Goal: Register for event/course

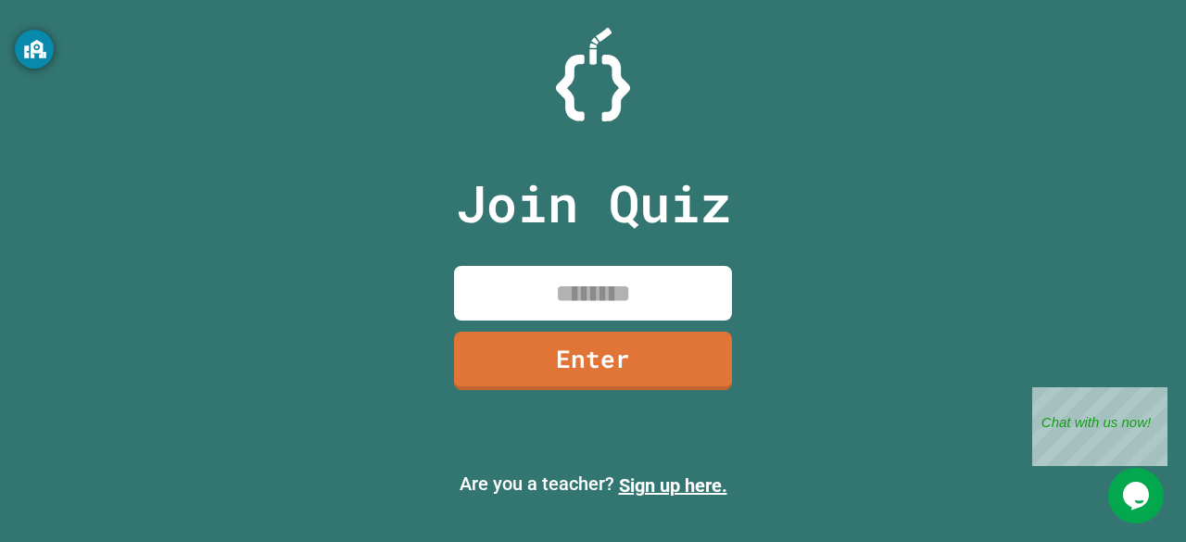
click at [577, 301] on input at bounding box center [593, 293] width 278 height 55
click at [540, 255] on div "Join Quiz Enter" at bounding box center [593, 270] width 312 height 449
click at [572, 287] on input at bounding box center [593, 293] width 278 height 55
type input "********"
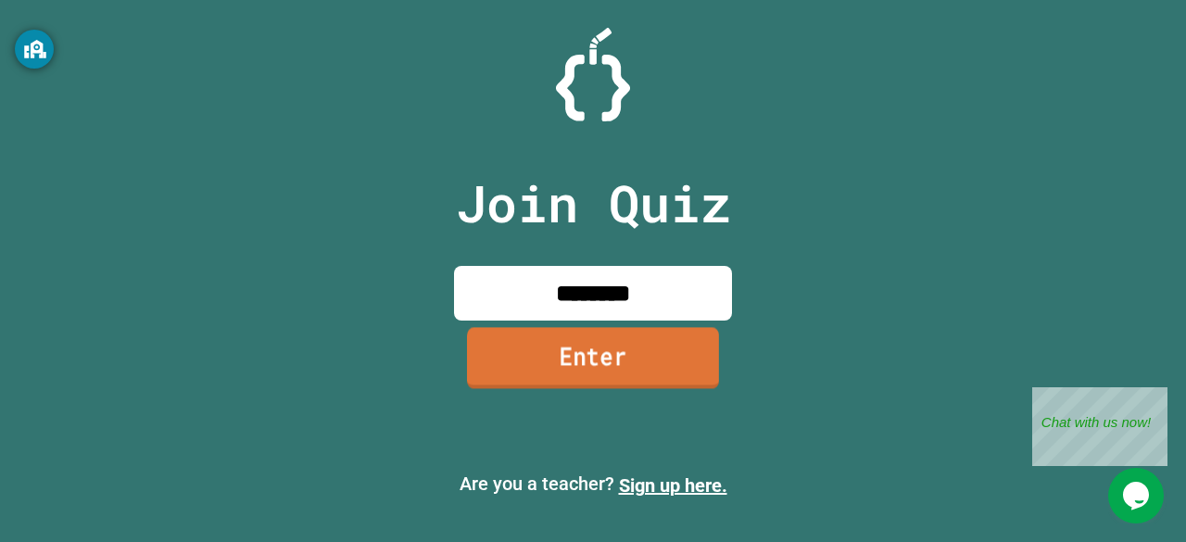
click at [607, 363] on link "Enter" at bounding box center [593, 357] width 252 height 61
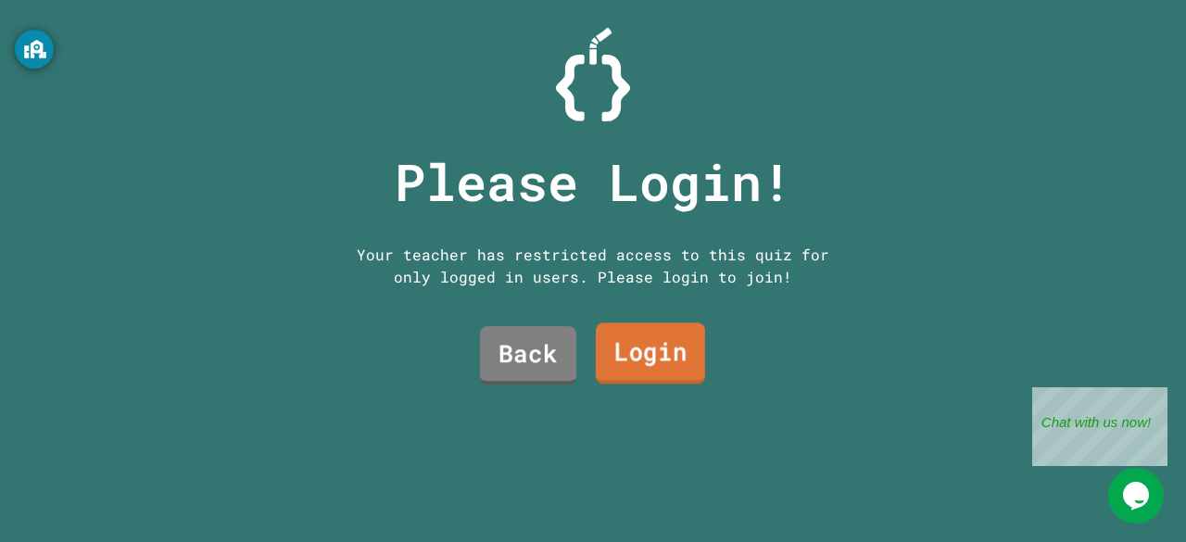
click at [628, 350] on link "Login" at bounding box center [650, 353] width 109 height 61
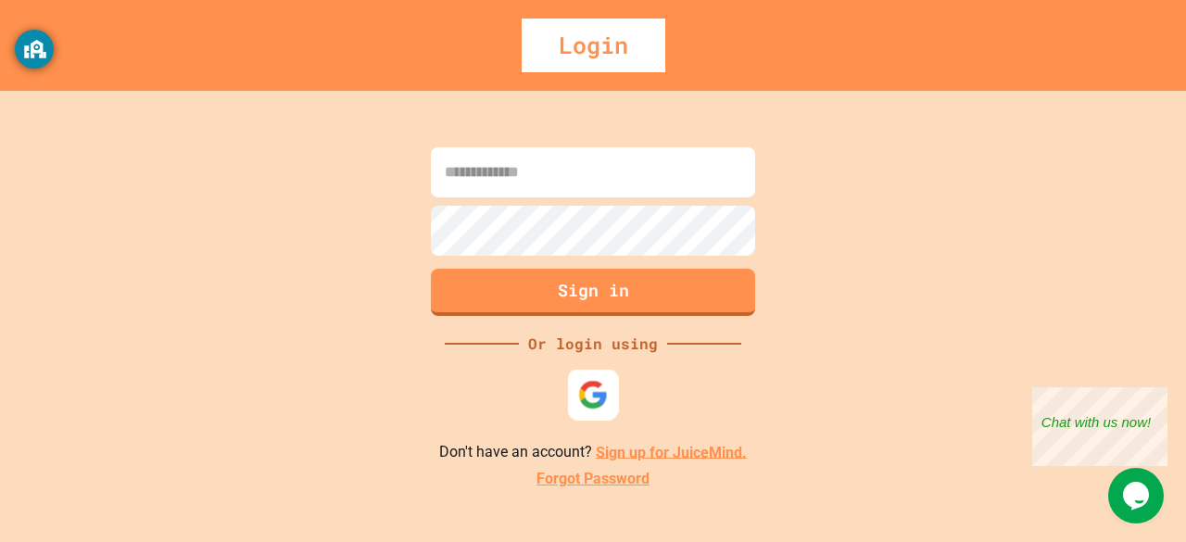
click at [592, 393] on img at bounding box center [593, 394] width 31 height 31
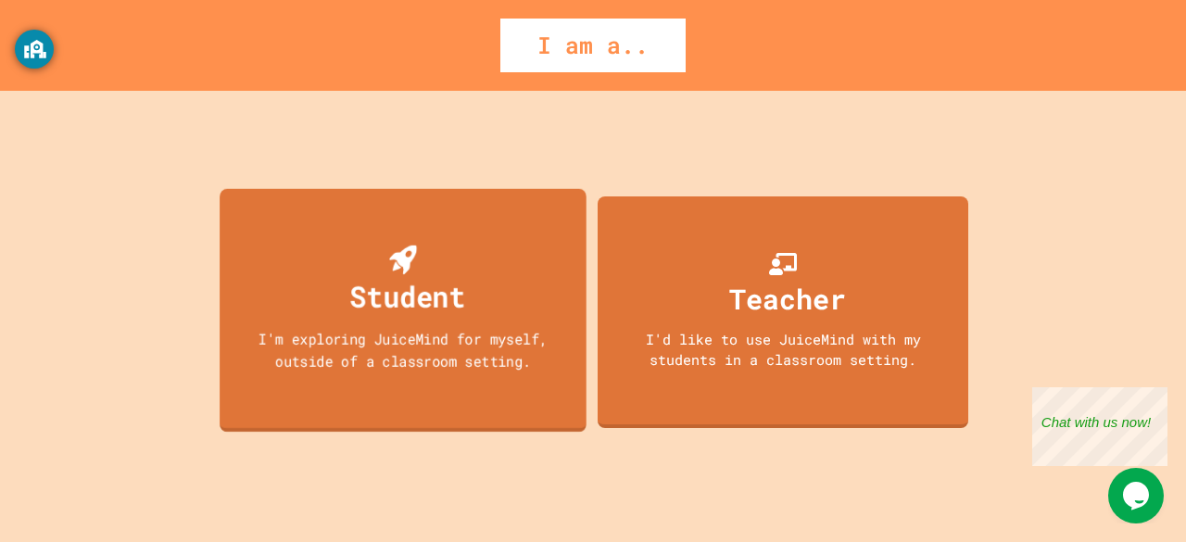
click at [521, 249] on div "Student I'm exploring JuiceMind for myself, outside of a classroom setting." at bounding box center [403, 310] width 367 height 244
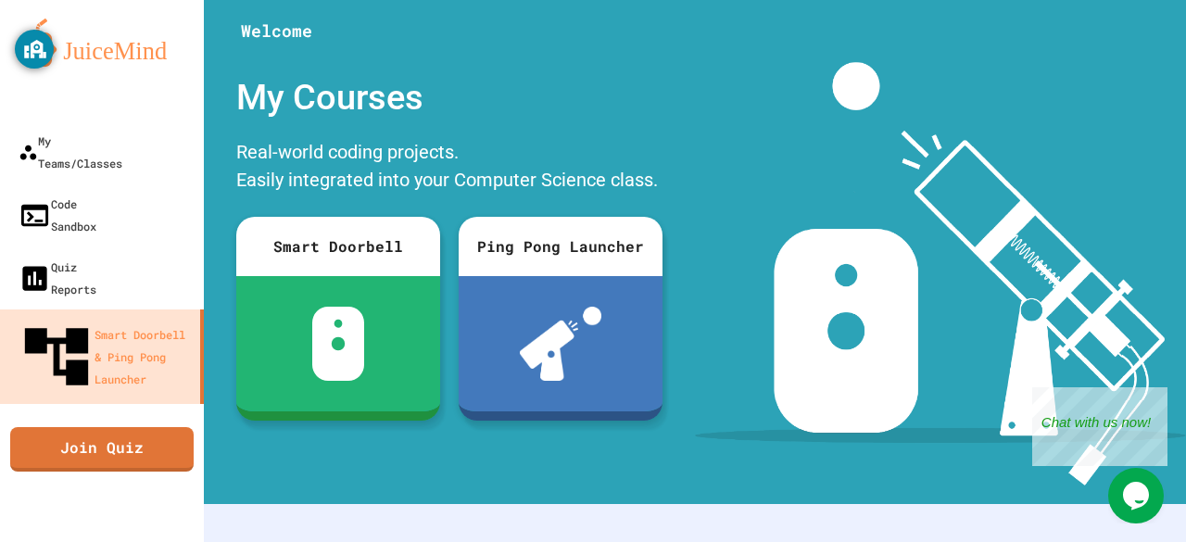
click at [106, 44] on img at bounding box center [102, 43] width 167 height 48
click at [83, 320] on div "My Teams/Classes Code Sandbox Quiz Reports Smart Doorbell & Ping Pong Launcher …" at bounding box center [102, 271] width 204 height 542
click at [91, 424] on link "Join Quiz" at bounding box center [102, 447] width 172 height 46
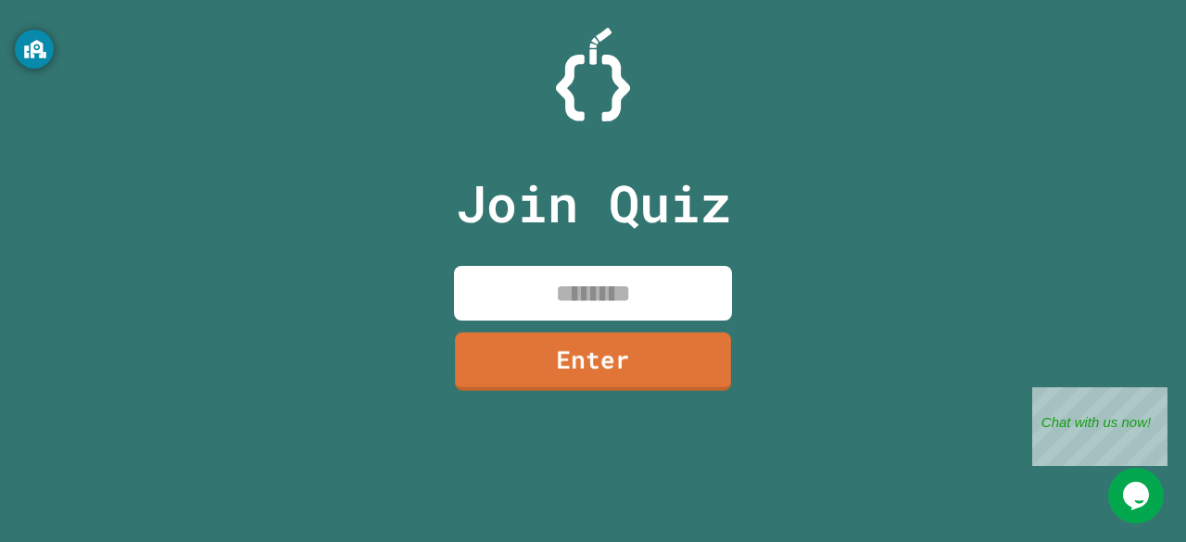
click at [541, 273] on input at bounding box center [593, 293] width 278 height 55
type input "********"
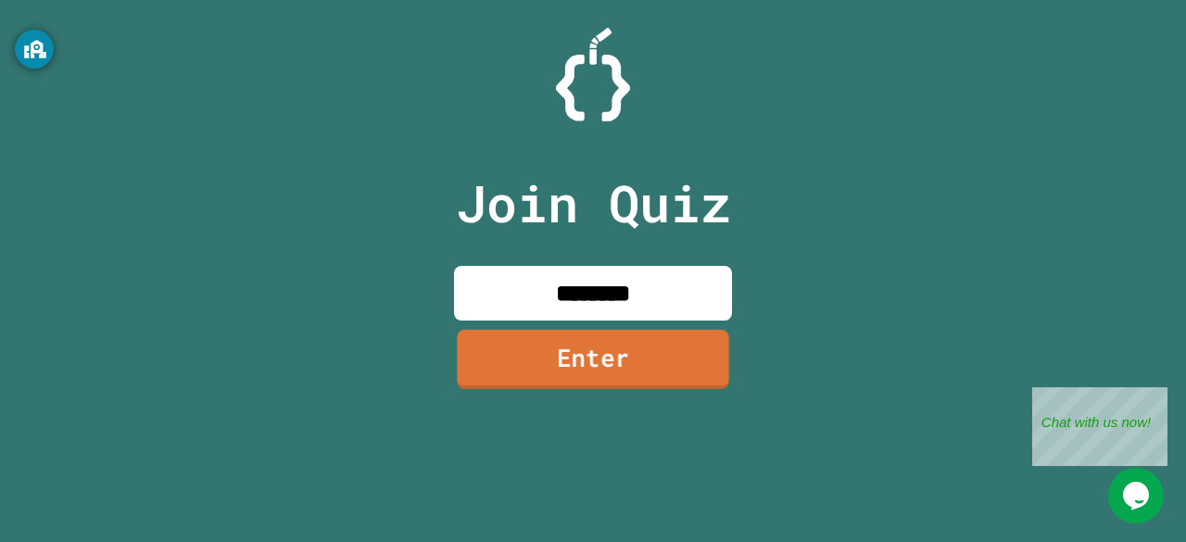
click at [612, 389] on div "Join Quiz ******** Enter" at bounding box center [593, 270] width 312 height 449
click at [567, 350] on link "Enter" at bounding box center [593, 358] width 276 height 61
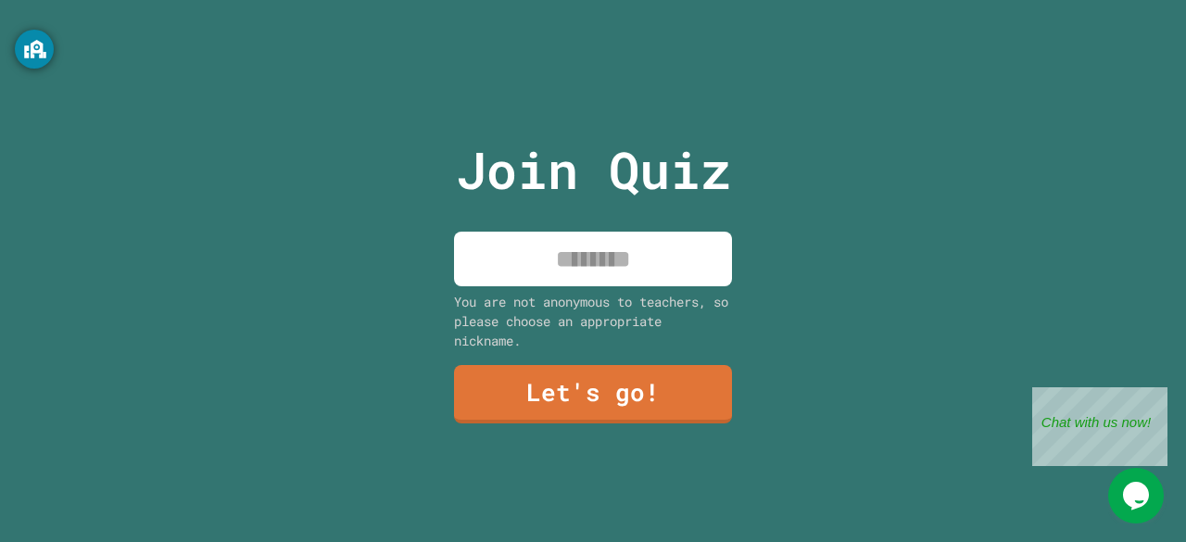
click at [528, 271] on input at bounding box center [593, 259] width 278 height 55
type input "*"
click at [576, 259] on input "**********" at bounding box center [593, 259] width 278 height 55
click at [693, 248] on input "**********" at bounding box center [593, 259] width 278 height 55
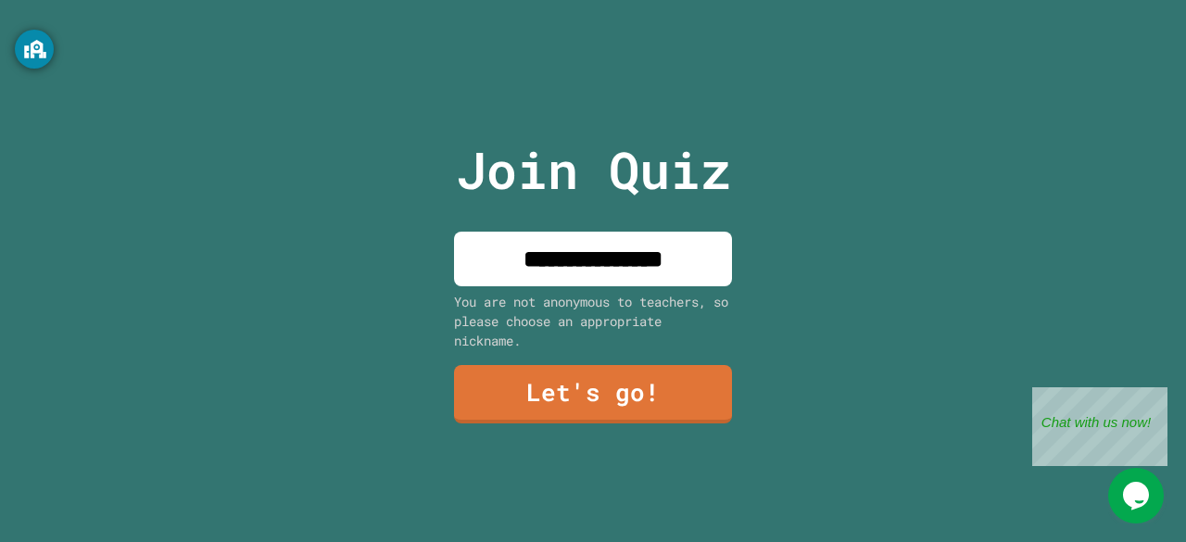
type input "**********"
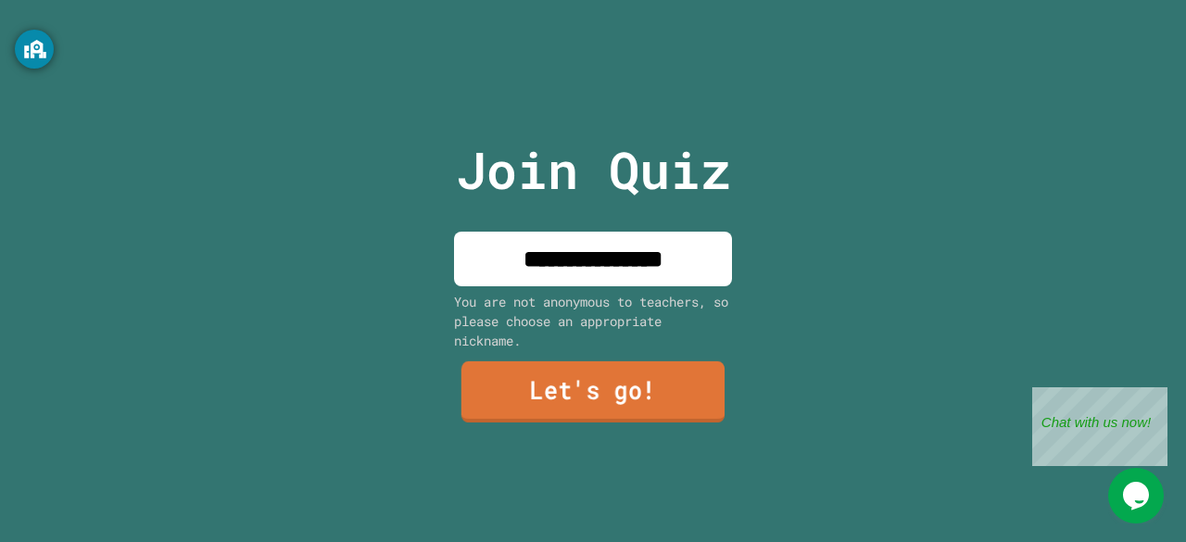
click at [556, 382] on link "Let's go!" at bounding box center [593, 391] width 263 height 61
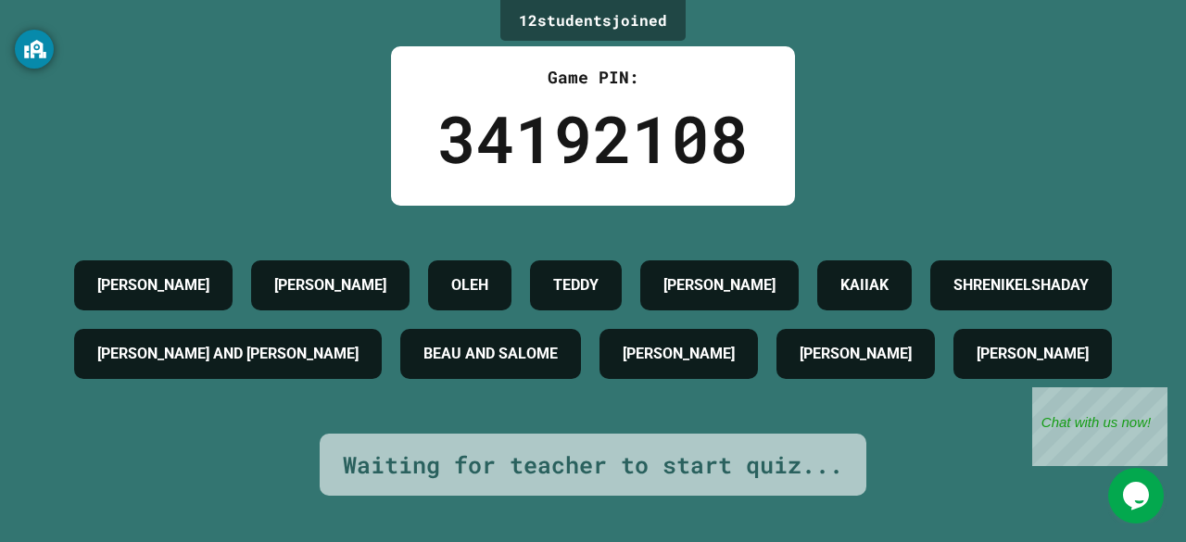
click at [954, 297] on h4 "SHRENIKELSHADAY" at bounding box center [1021, 285] width 135 height 22
click at [1129, 495] on icon "Chat widget" at bounding box center [1136, 496] width 26 height 28
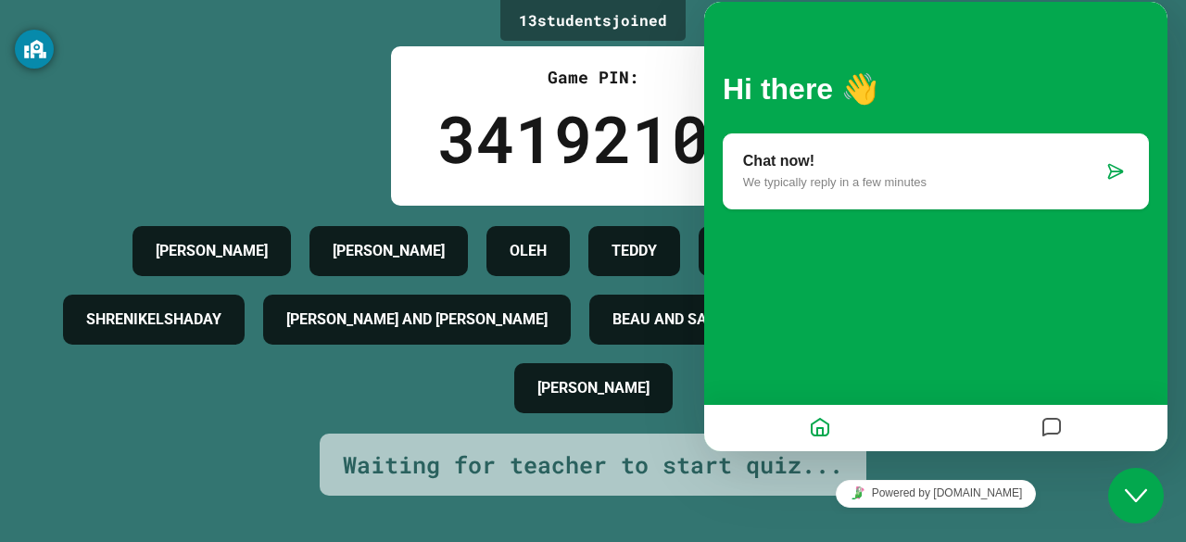
click at [317, 140] on div "13 student s joined Game PIN: 34192108 [PERSON_NAME] OLEH [PERSON_NAME] AJ [PER…" at bounding box center [593, 271] width 1186 height 542
click at [1129, 486] on icon "Close Chat This icon closes the chat window." at bounding box center [1136, 496] width 22 height 22
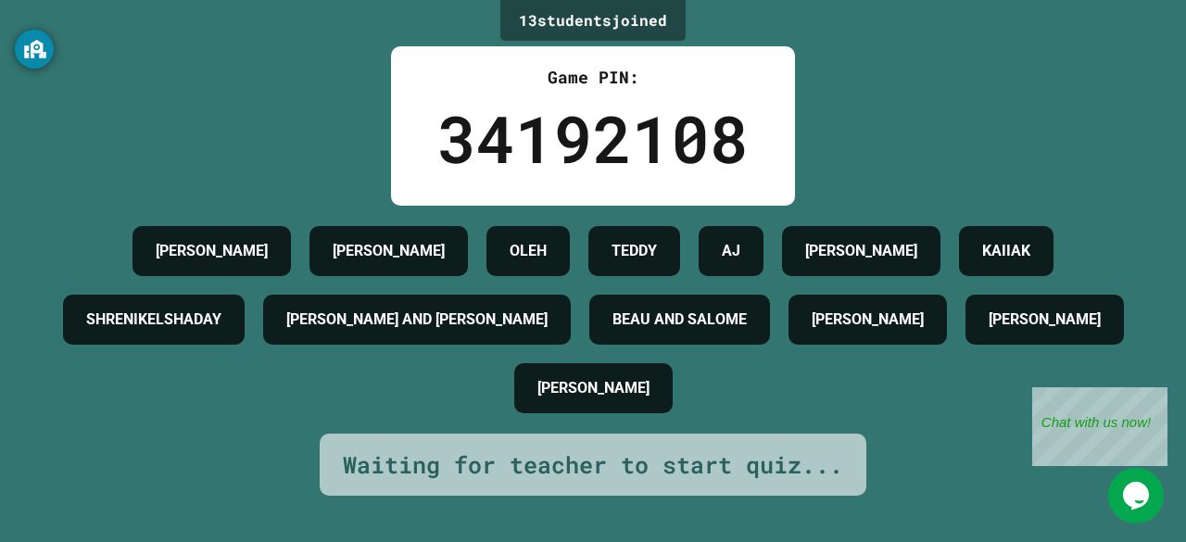
click at [1123, 499] on icon "Opens Chat This icon Opens the chat window." at bounding box center [1136, 496] width 30 height 30
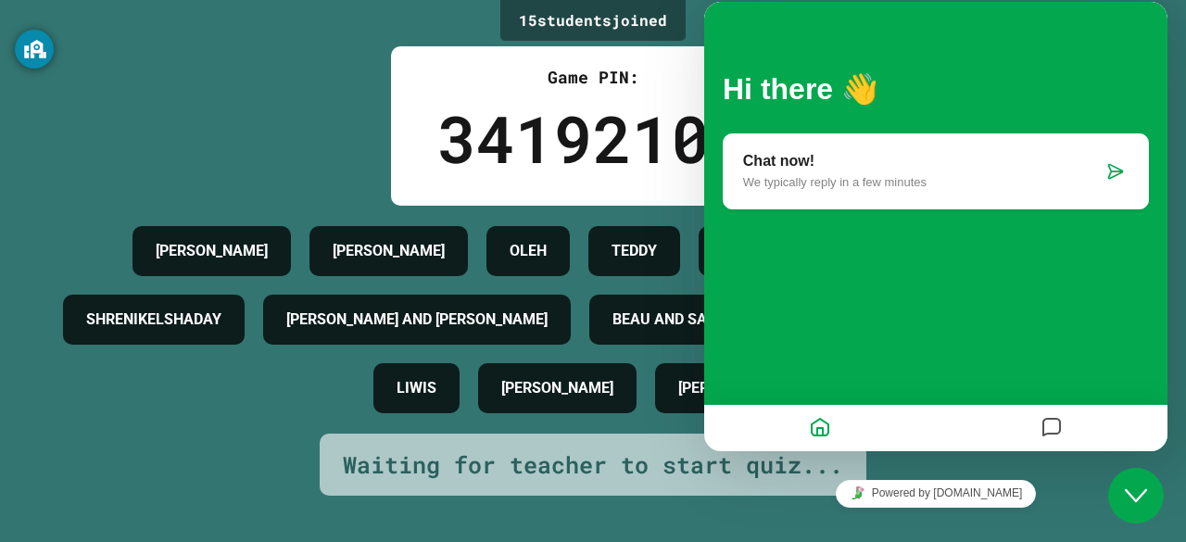
click at [1149, 510] on button "Close Chat This icon closes the chat window." at bounding box center [1136, 496] width 56 height 56
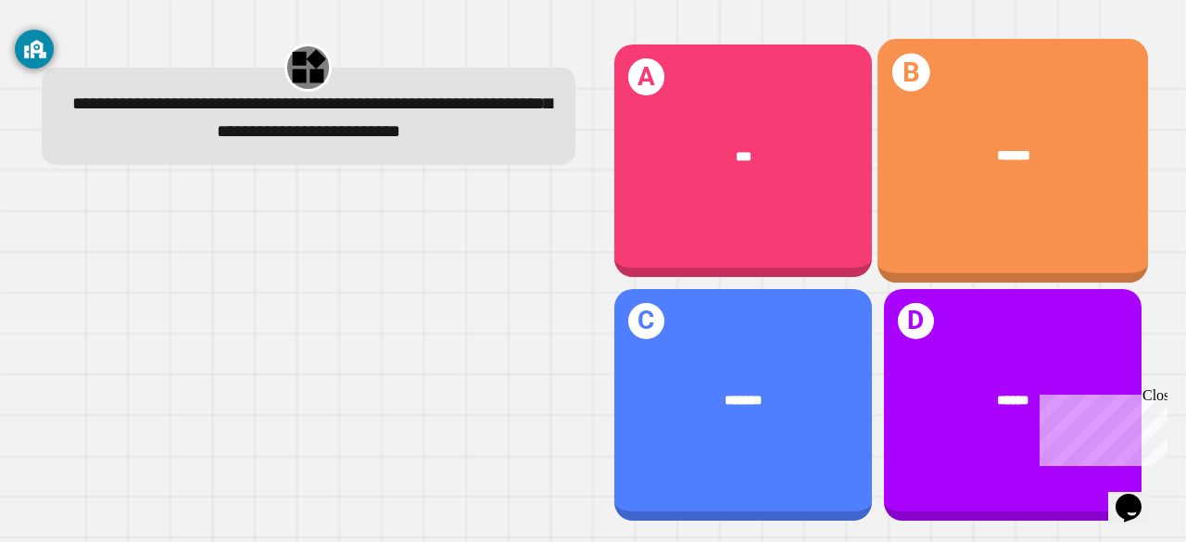
click at [1044, 134] on div "******" at bounding box center [1013, 156] width 271 height 79
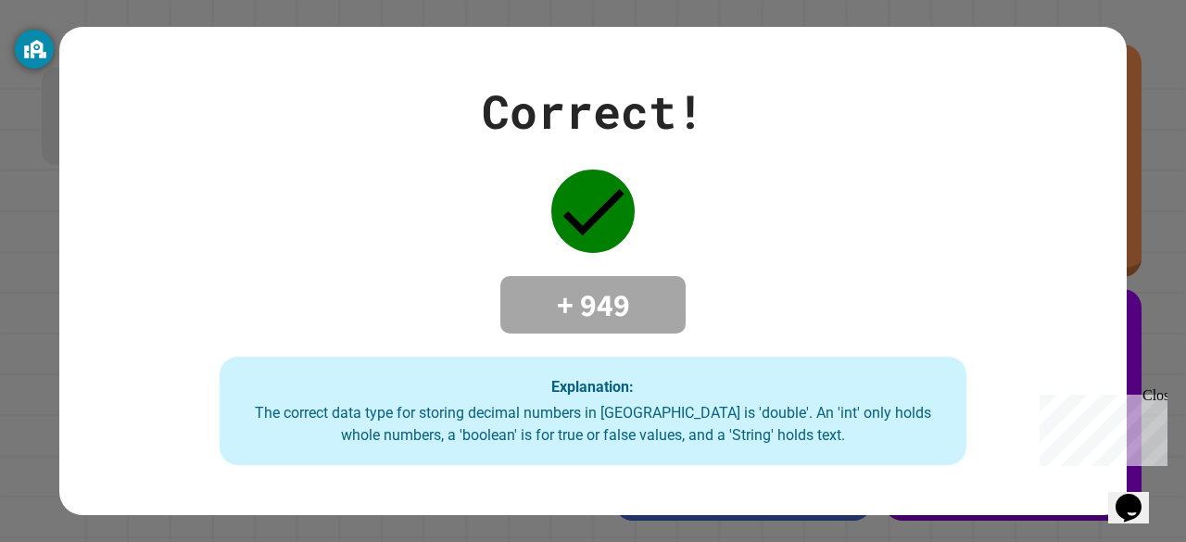
click at [1103, 63] on div "Correct! + 949 Explanation: The correct data type for storing decimal numbers i…" at bounding box center [593, 271] width 1068 height 488
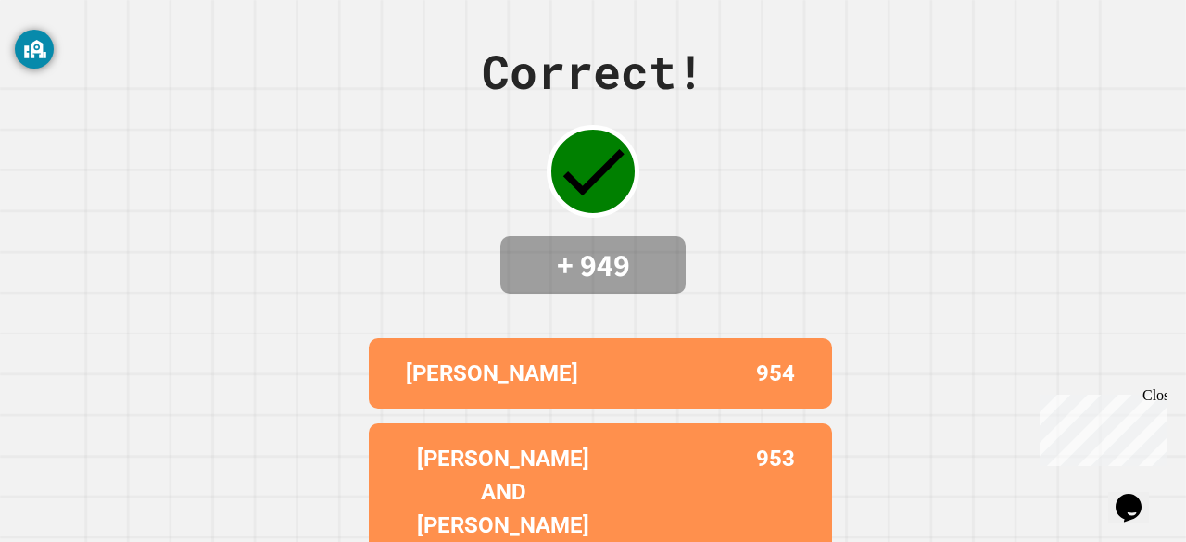
scroll to position [228, 0]
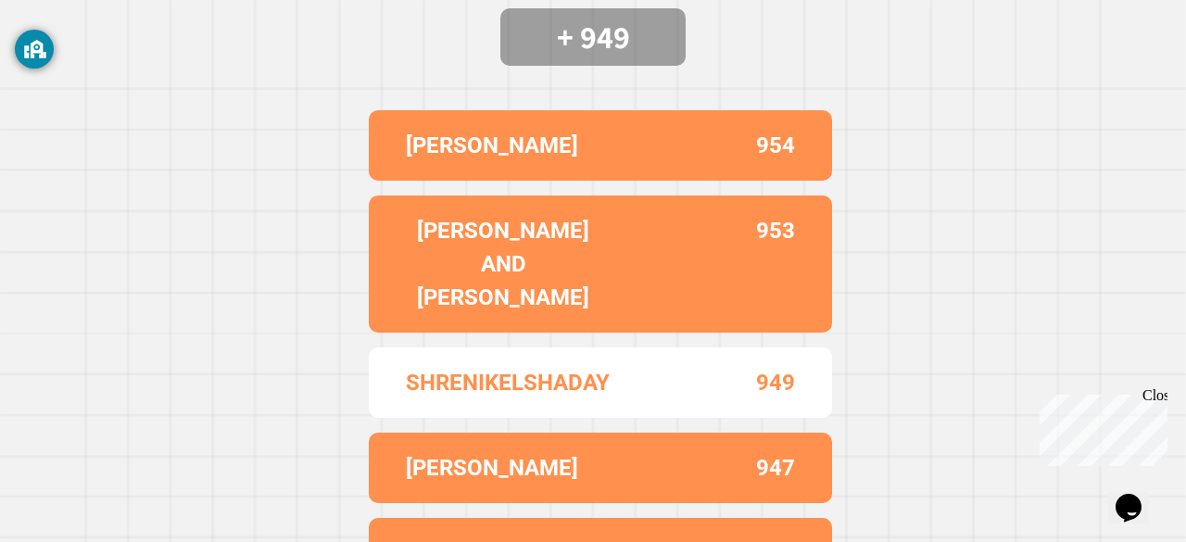
drag, startPoint x: 728, startPoint y: 297, endPoint x: 714, endPoint y: 68, distance: 230.3
click at [714, 68] on div "Correct! + 949 [PERSON_NAME] 954 [PERSON_NAME] AND SANTI 953 SHRENIKELSHADAY 94…" at bounding box center [593, 43] width 1186 height 542
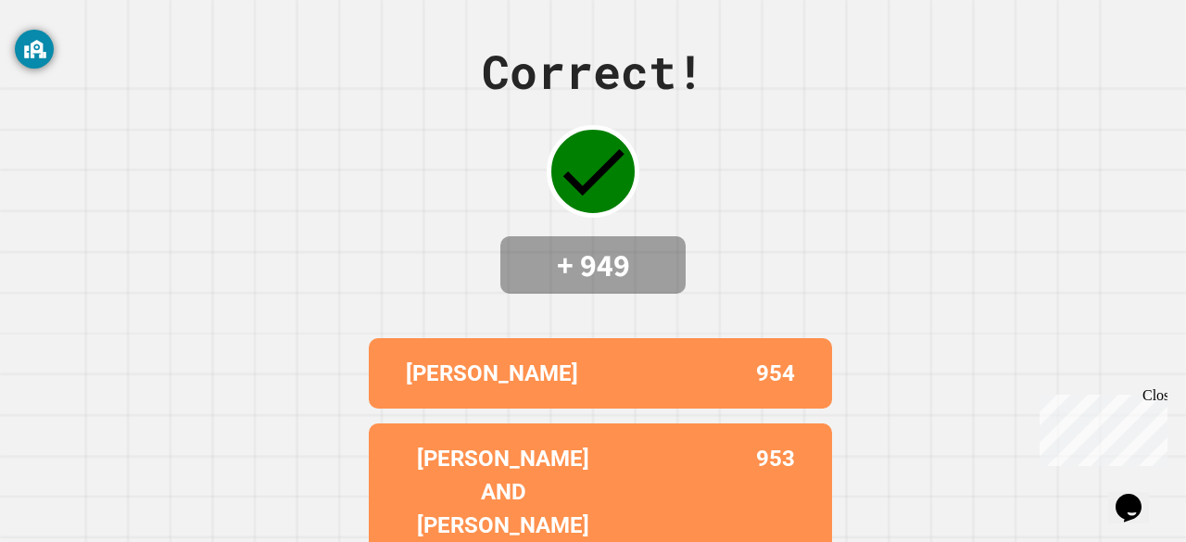
drag, startPoint x: 714, startPoint y: 68, endPoint x: 678, endPoint y: 76, distance: 36.2
click at [678, 76] on div "Correct!" at bounding box center [593, 72] width 222 height 70
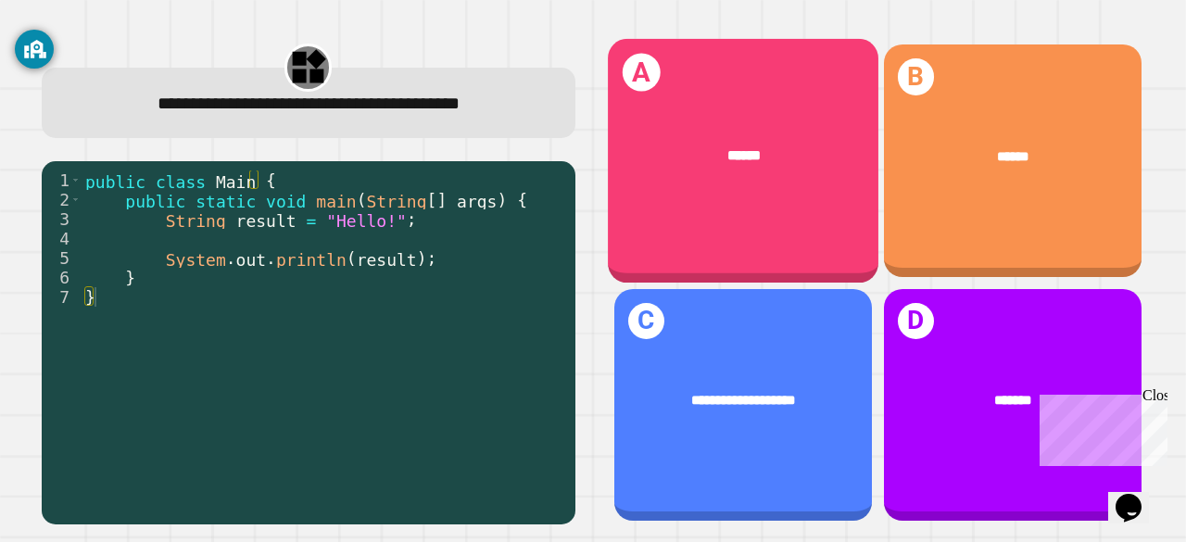
click at [728, 177] on div "******" at bounding box center [743, 156] width 271 height 79
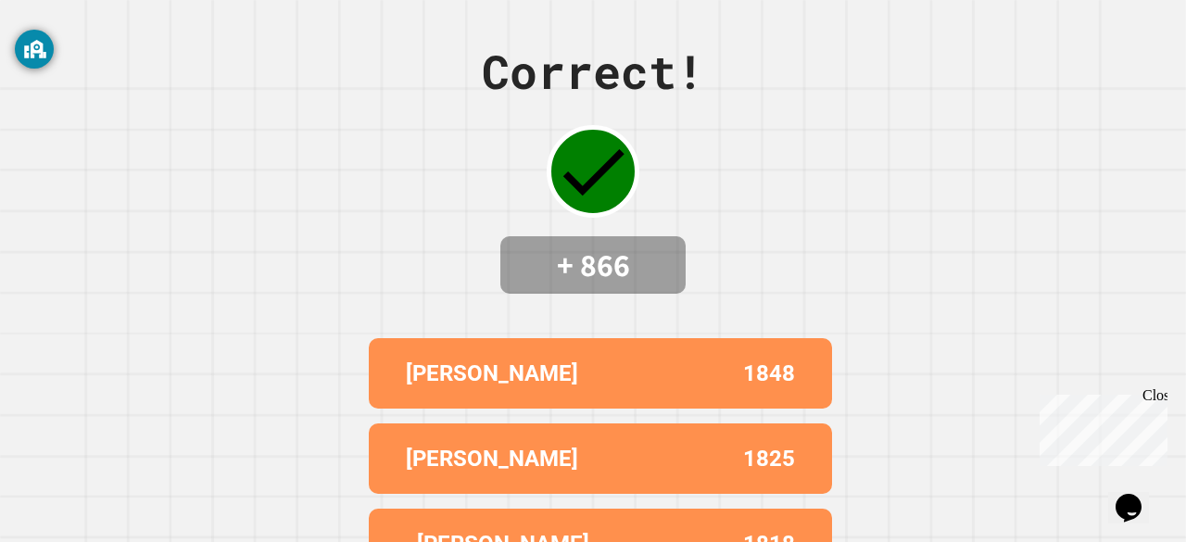
scroll to position [228, 0]
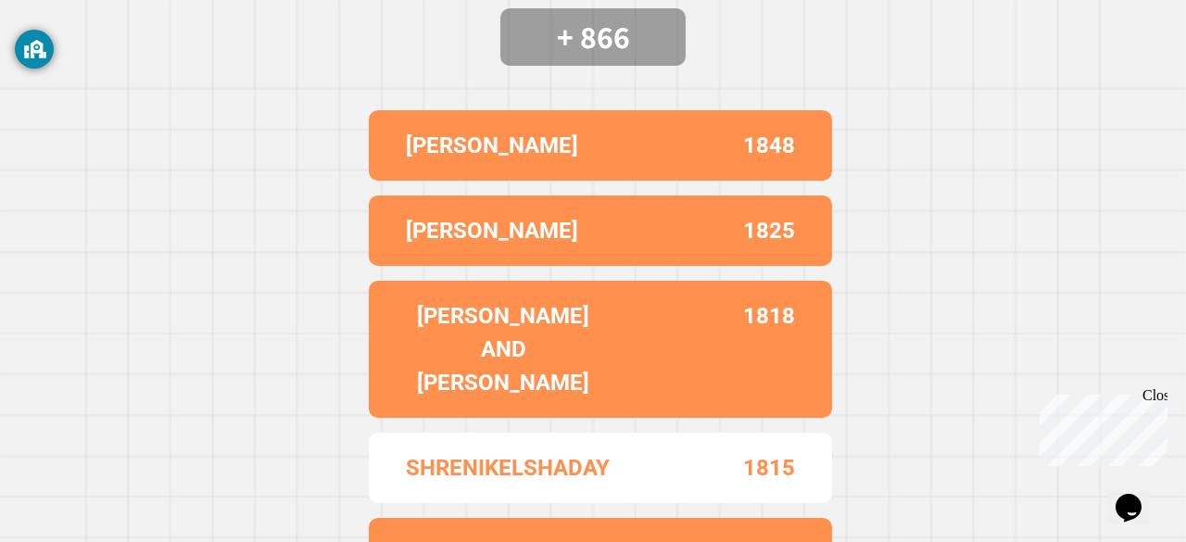
click at [536, 303] on p "[PERSON_NAME] AND [PERSON_NAME]" at bounding box center [503, 349] width 195 height 100
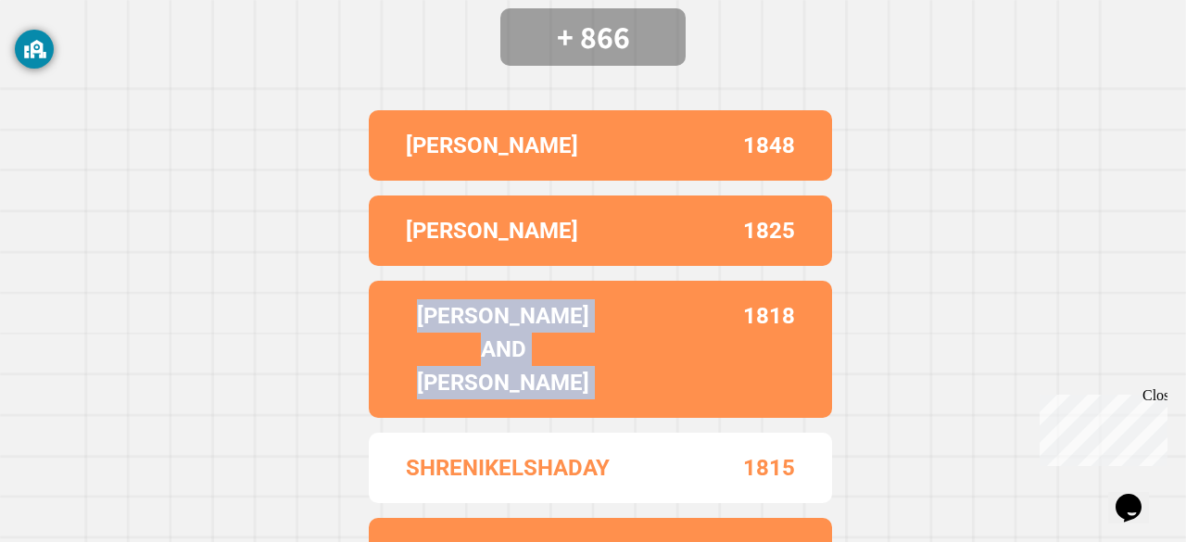
drag, startPoint x: 399, startPoint y: 312, endPoint x: 614, endPoint y: 338, distance: 216.6
click at [614, 338] on div "[PERSON_NAME] AND SANTI 1818" at bounding box center [600, 349] width 463 height 137
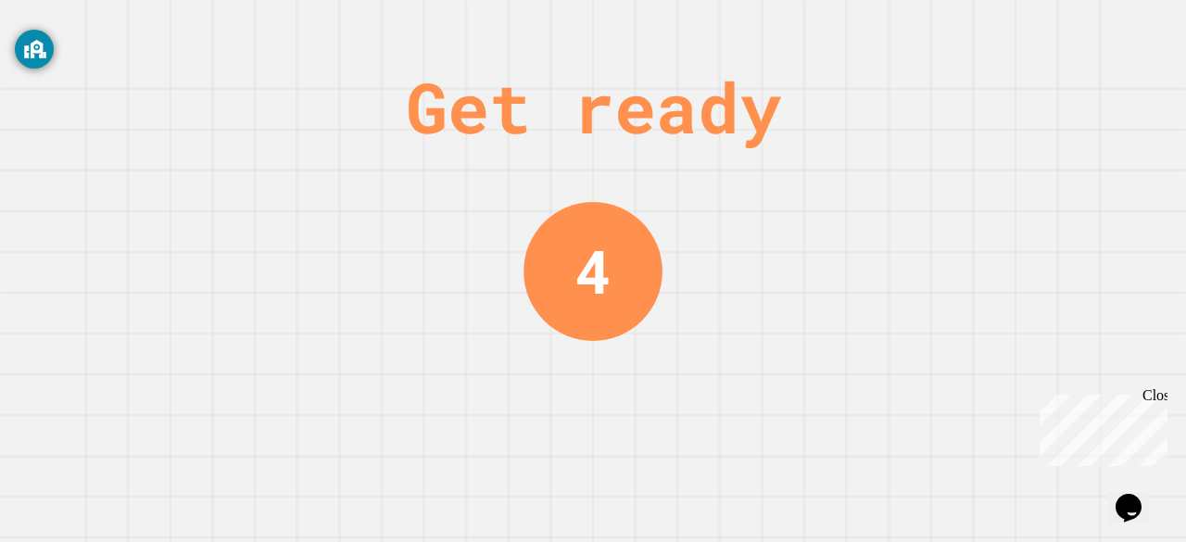
scroll to position [0, 0]
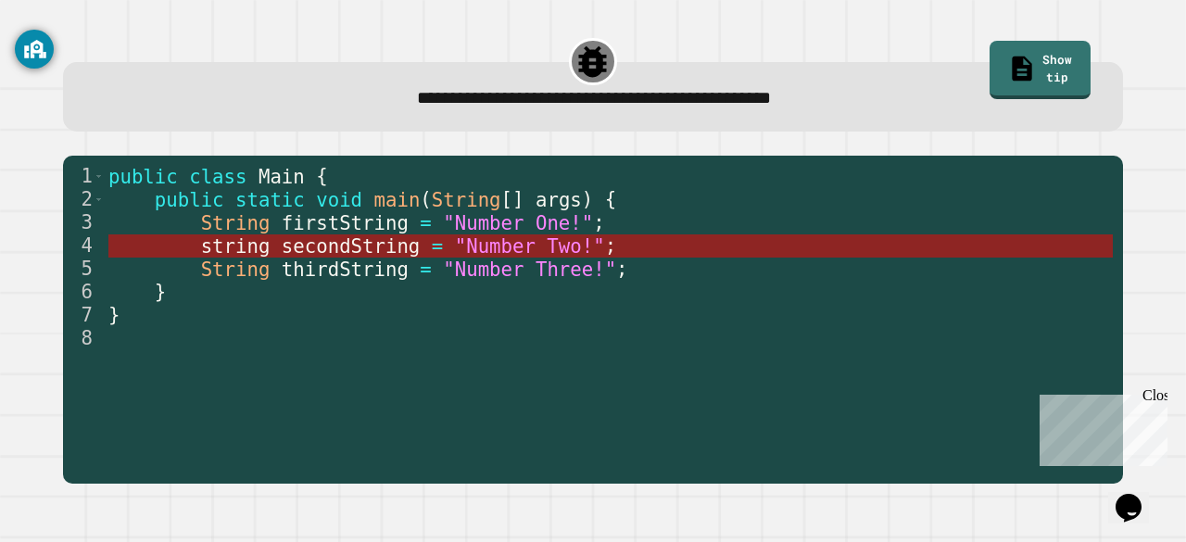
click at [282, 253] on span "secondString" at bounding box center [351, 245] width 138 height 22
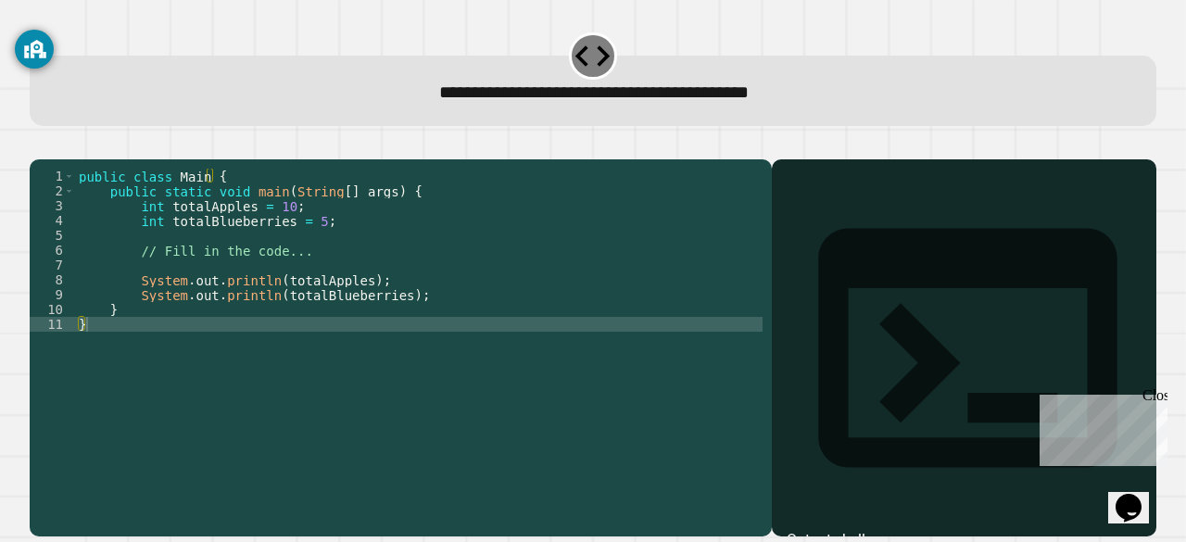
click at [274, 320] on div "public class Main { public static void main ( String [ ] args ) { int totalAppl…" at bounding box center [419, 324] width 688 height 311
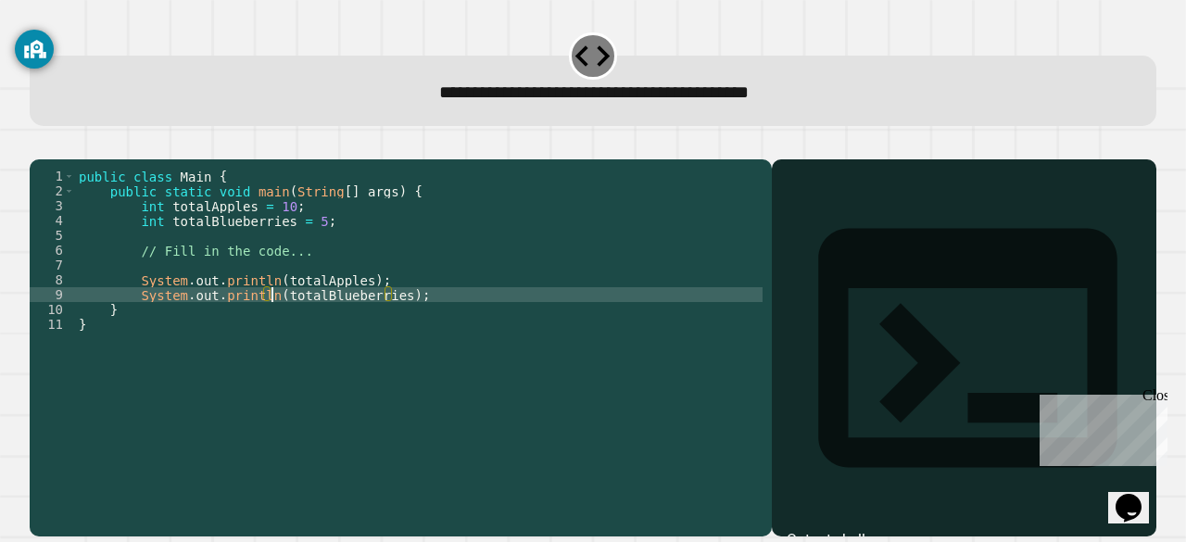
click at [277, 234] on div "public class Main { public static void main ( String [ ] args ) { int totalAppl…" at bounding box center [419, 324] width 688 height 311
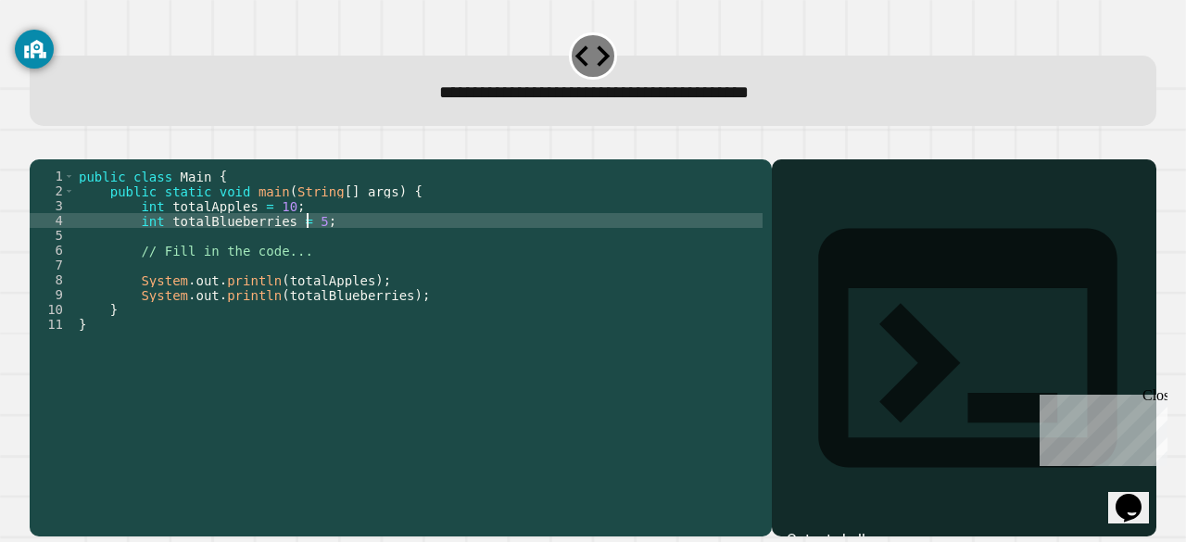
click at [304, 246] on div "public class Main { public static void main ( String [ ] args ) { int totalAppl…" at bounding box center [419, 324] width 688 height 311
type textarea "**********"
click at [866, 529] on div "Output shell" at bounding box center [826, 540] width 79 height 22
click at [571, 42] on div at bounding box center [592, 55] width 47 height 47
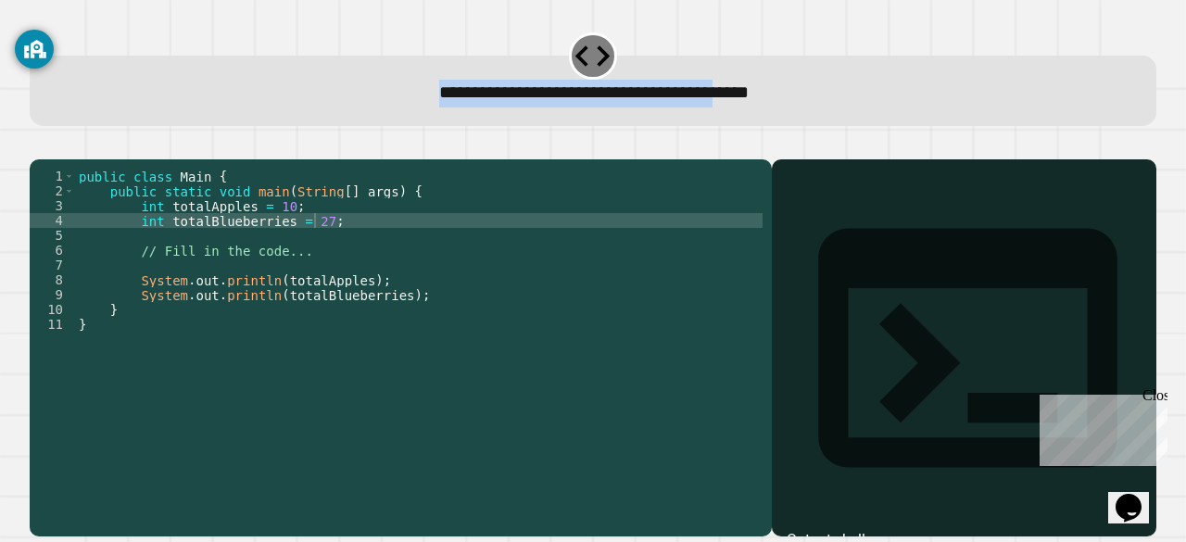
drag, startPoint x: 571, startPoint y: 42, endPoint x: 789, endPoint y: 111, distance: 228.6
click at [789, 111] on div "**********" at bounding box center [593, 91] width 1127 height 70
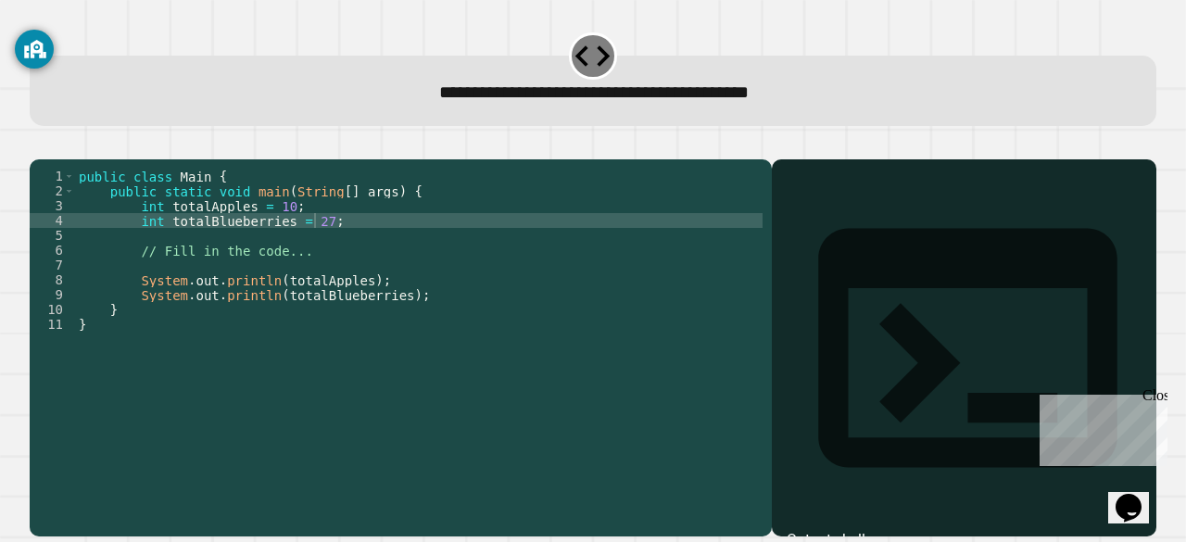
click at [49, 162] on div "You are currently logged in as [EMAIL_ADDRESS][DOMAIN_NAME] Information on this…" at bounding box center [34, 109] width 39 height 189
click at [39, 145] on icon "button" at bounding box center [39, 145] width 0 height 0
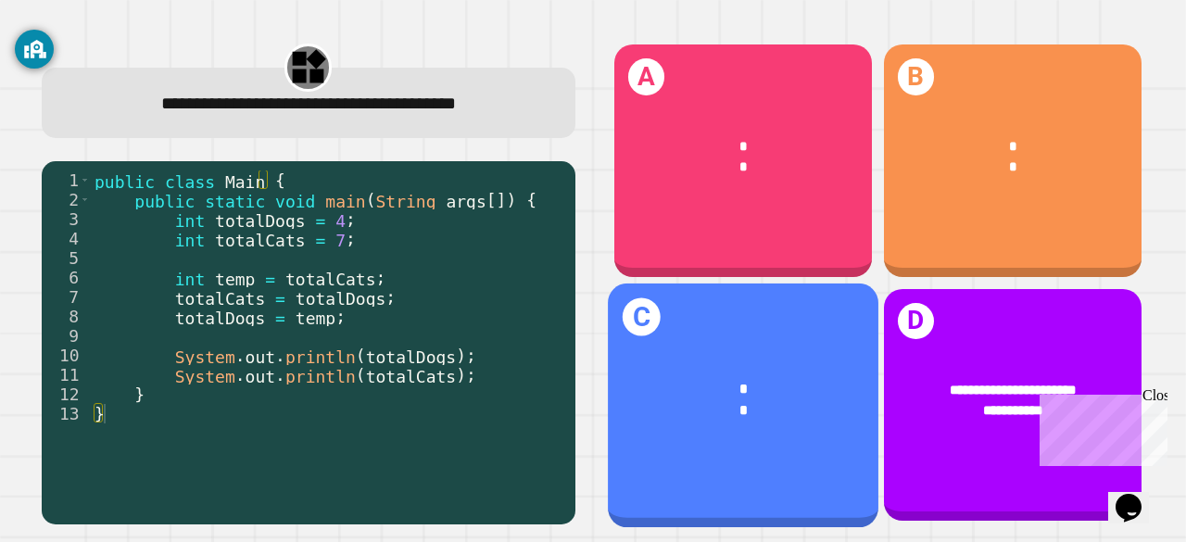
click at [677, 378] on div "*" at bounding box center [744, 388] width 212 height 21
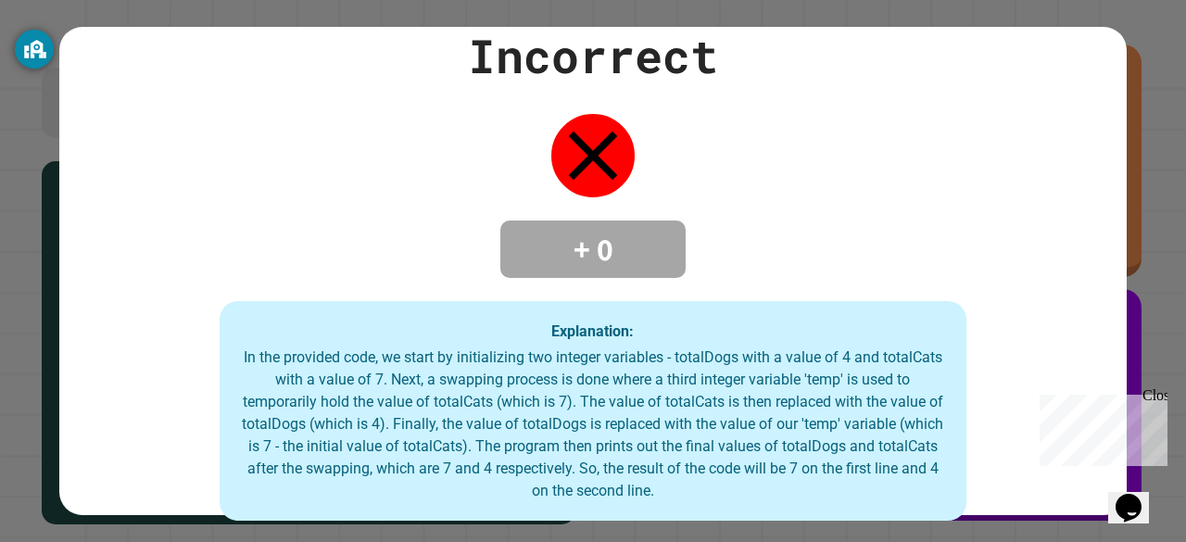
click at [614, 271] on div "Incorrect + 0 Explanation: In the provided code, we start by initializing two i…" at bounding box center [593, 271] width 1068 height 500
click at [615, 221] on div "+ 0" at bounding box center [592, 249] width 185 height 57
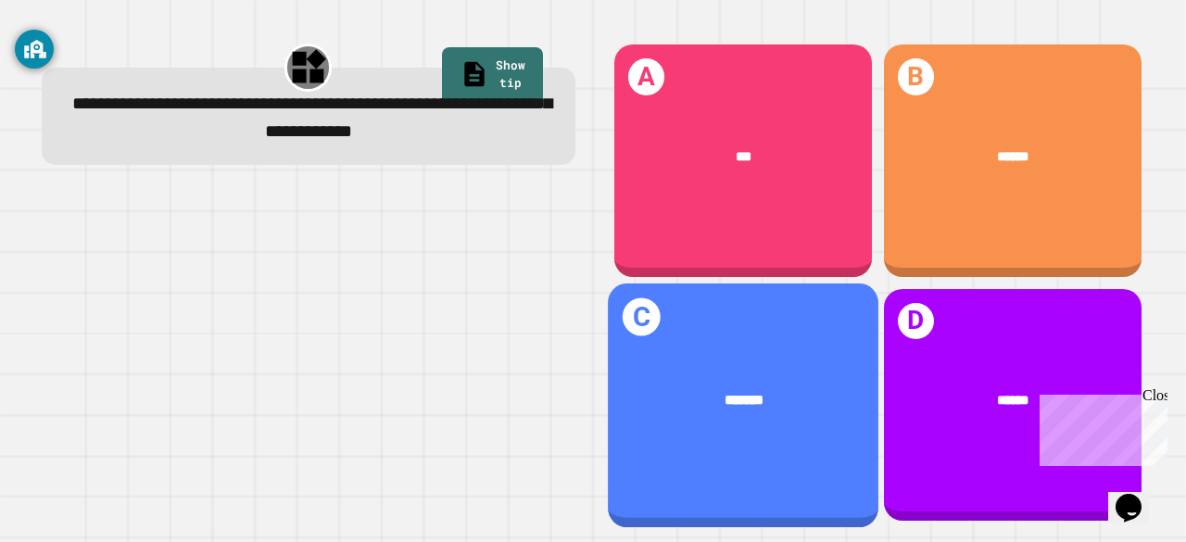
click at [794, 361] on div "*******" at bounding box center [743, 400] width 271 height 79
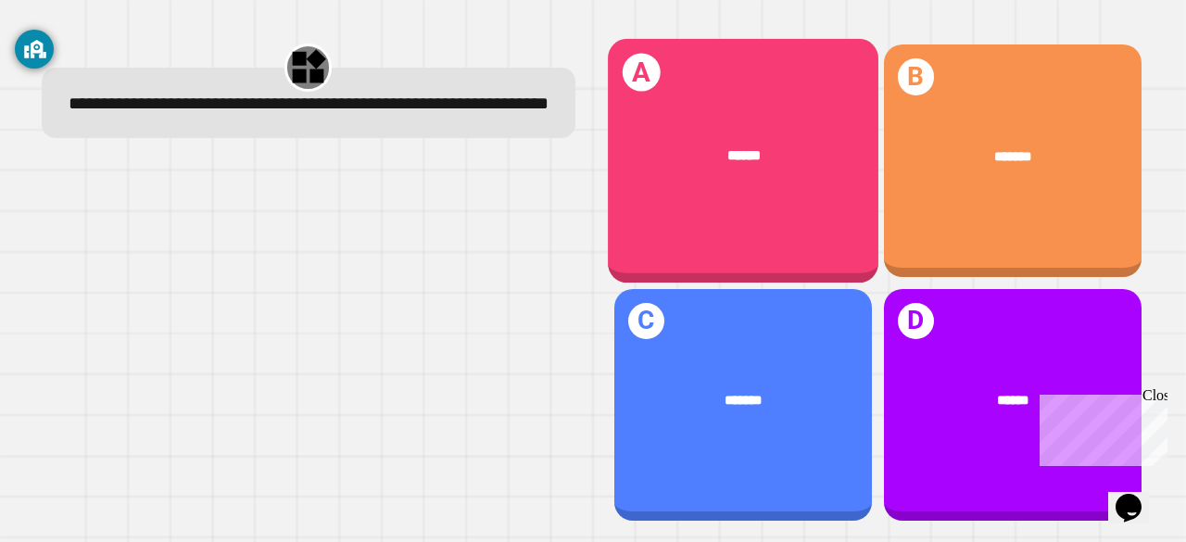
click at [796, 203] on div "A ******" at bounding box center [743, 161] width 271 height 244
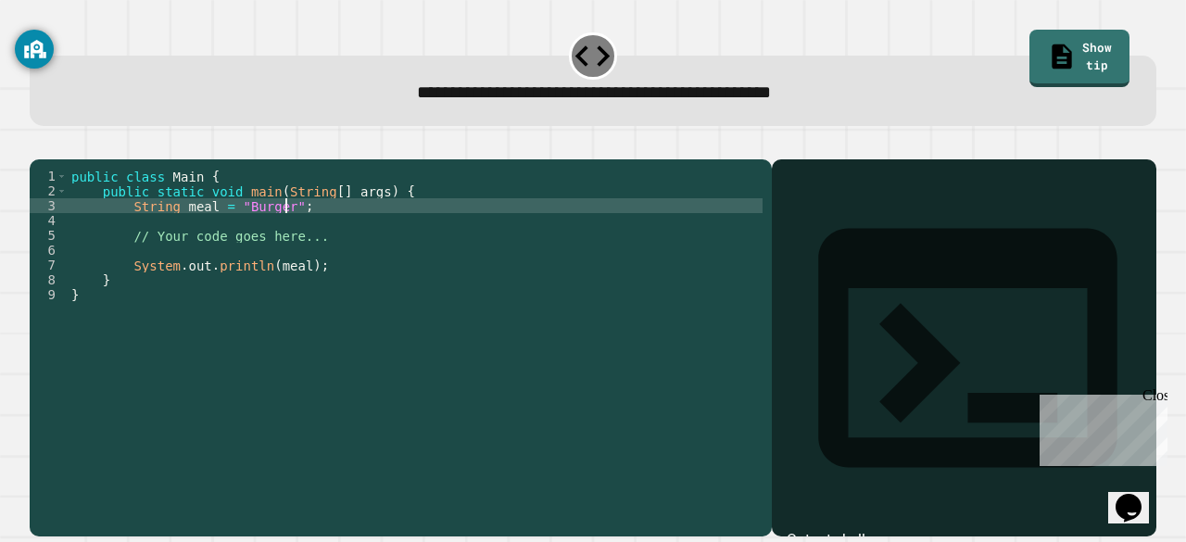
click at [283, 234] on div "public class Main { public static void main ( String [ ] args ) { String meal =…" at bounding box center [415, 324] width 695 height 311
type textarea "**********"
click at [39, 145] on icon "button" at bounding box center [39, 145] width 0 height 0
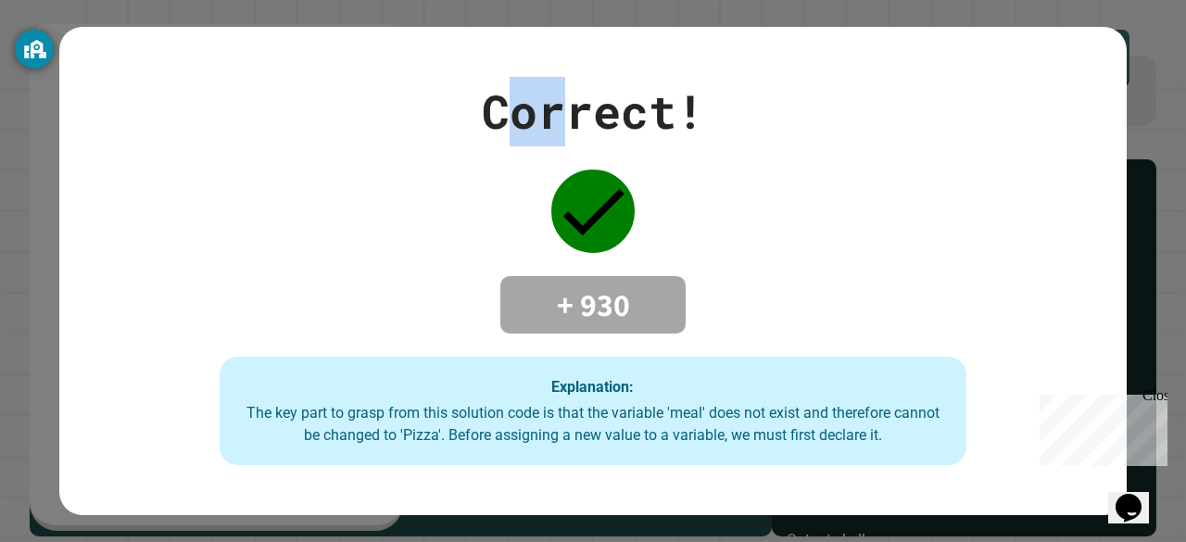
drag, startPoint x: 551, startPoint y: 138, endPoint x: 486, endPoint y: 95, distance: 78.9
click at [486, 95] on div "Correct! + 930 Explanation: The key part to grasp from this solution code is th…" at bounding box center [593, 271] width 1068 height 389
click at [486, 95] on div "Correct!" at bounding box center [593, 112] width 222 height 70
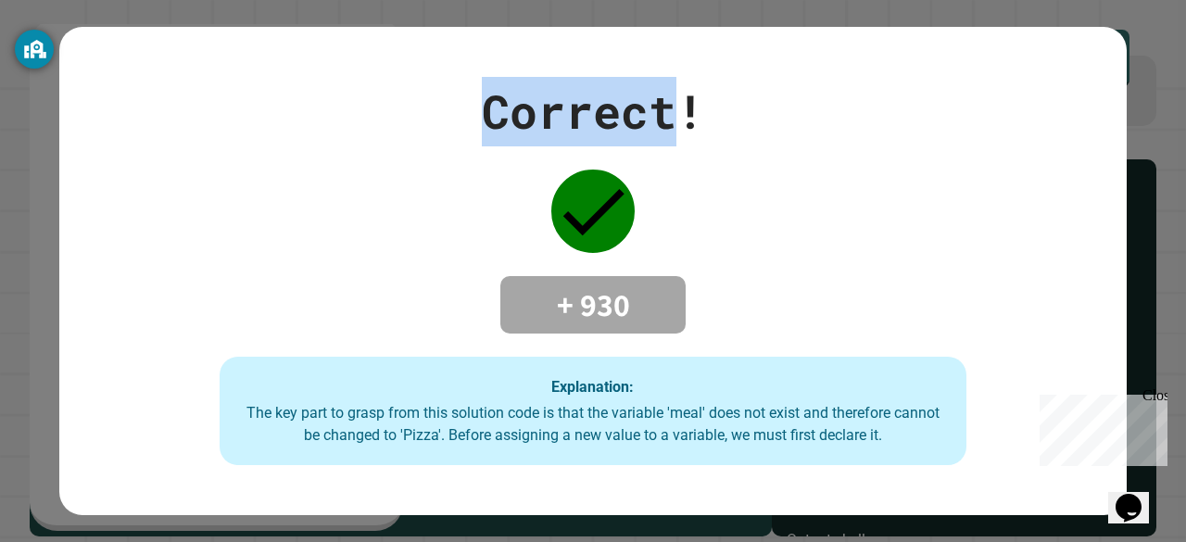
click at [486, 95] on div "Correct!" at bounding box center [593, 112] width 222 height 70
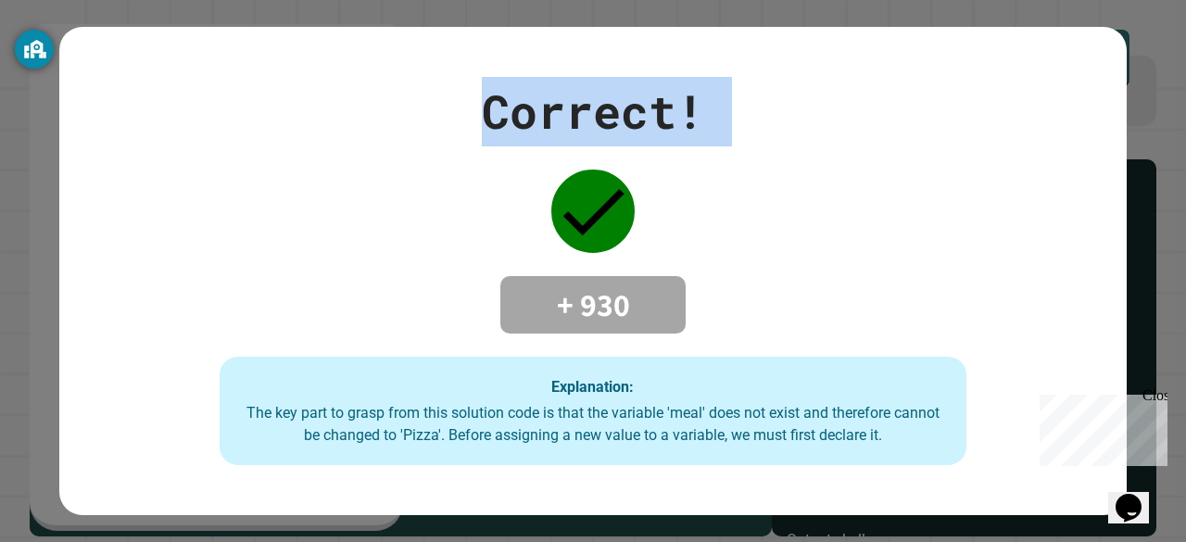
click at [486, 95] on div "Correct!" at bounding box center [593, 112] width 222 height 70
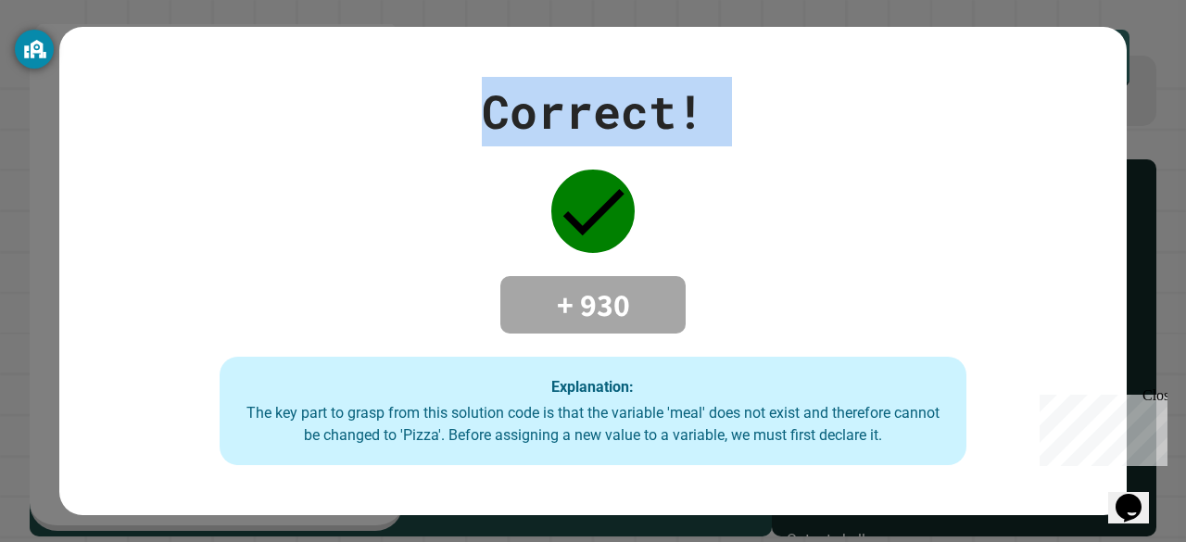
click at [486, 95] on div "Correct!" at bounding box center [593, 112] width 222 height 70
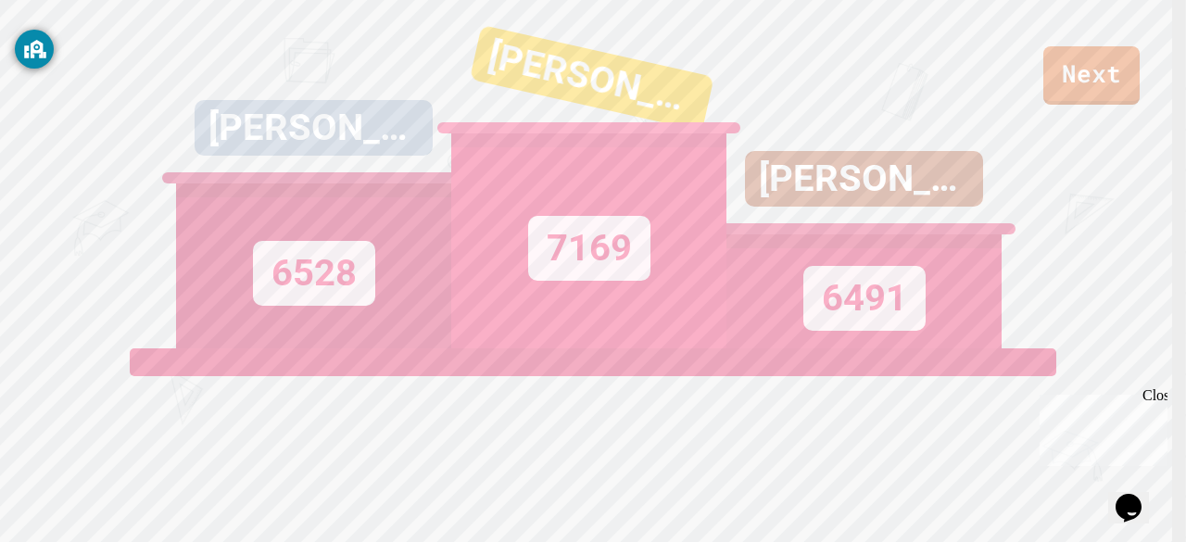
click at [934, 207] on div "[PERSON_NAME]" at bounding box center [864, 179] width 238 height 56
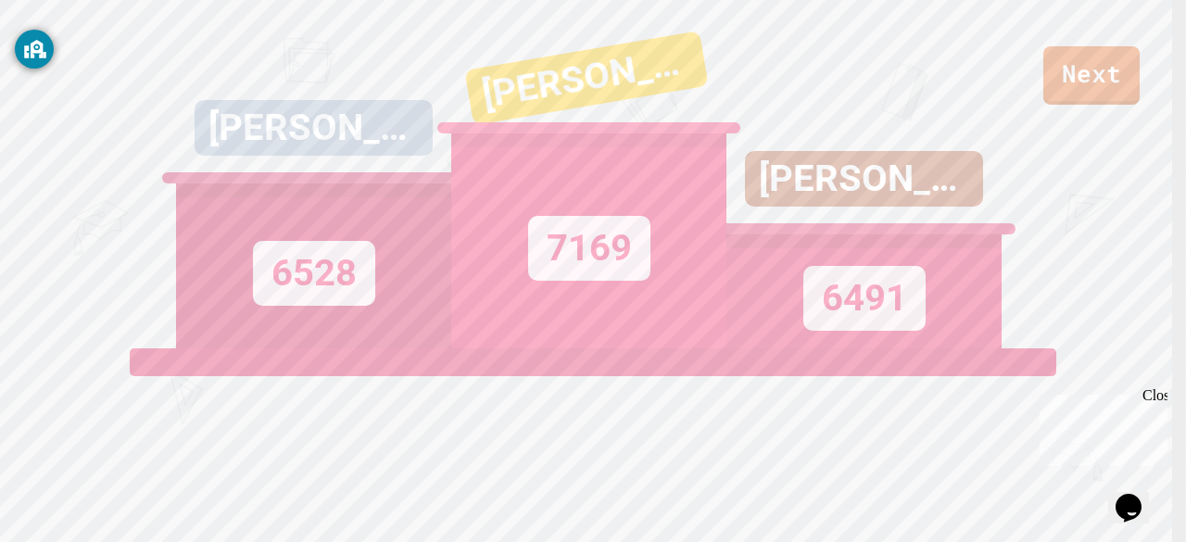
click at [934, 207] on div "[PERSON_NAME]" at bounding box center [864, 179] width 238 height 56
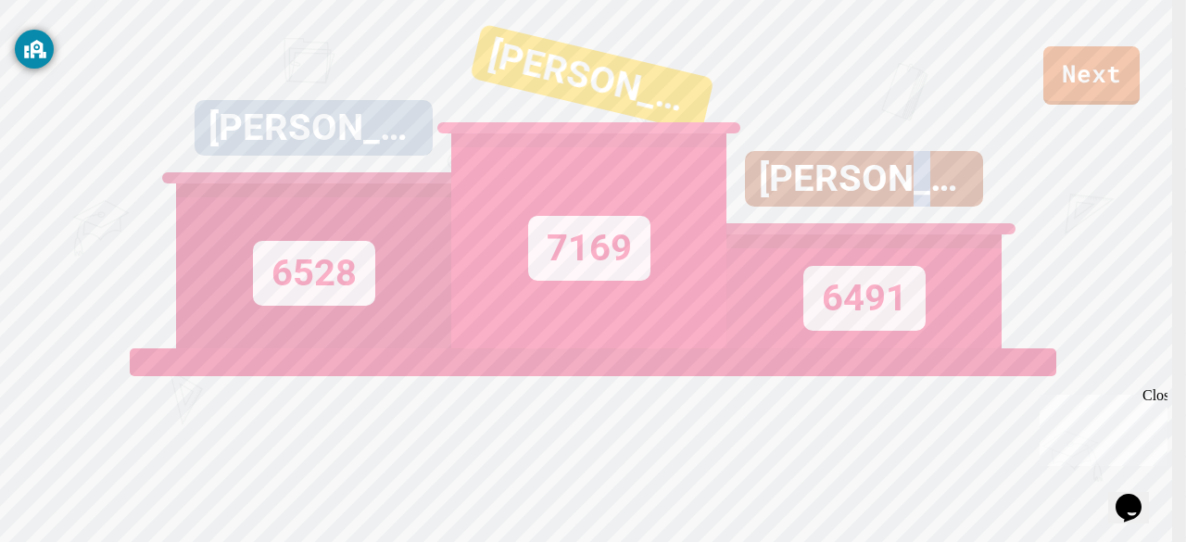
click at [934, 207] on div "[PERSON_NAME]" at bounding box center [864, 179] width 238 height 56
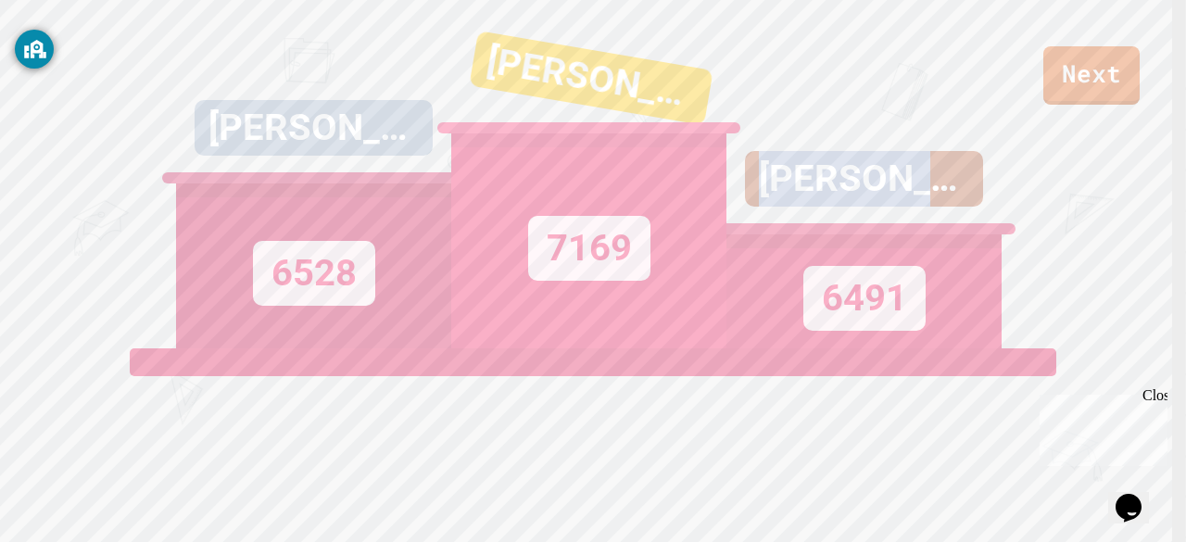
click at [934, 207] on div "[PERSON_NAME]" at bounding box center [864, 179] width 238 height 56
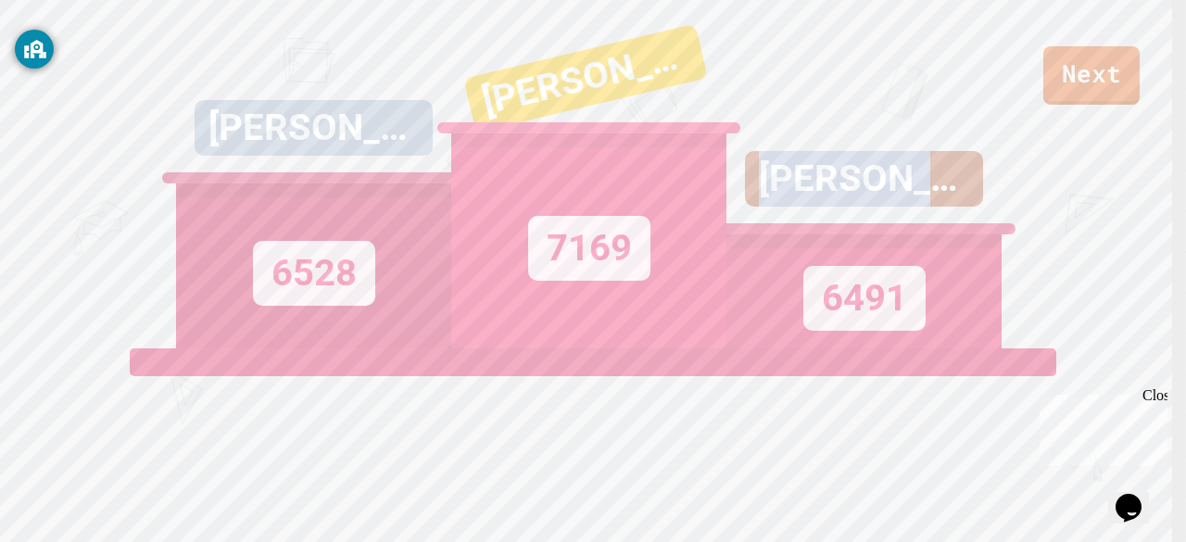
click at [934, 207] on div "[PERSON_NAME]" at bounding box center [864, 179] width 238 height 56
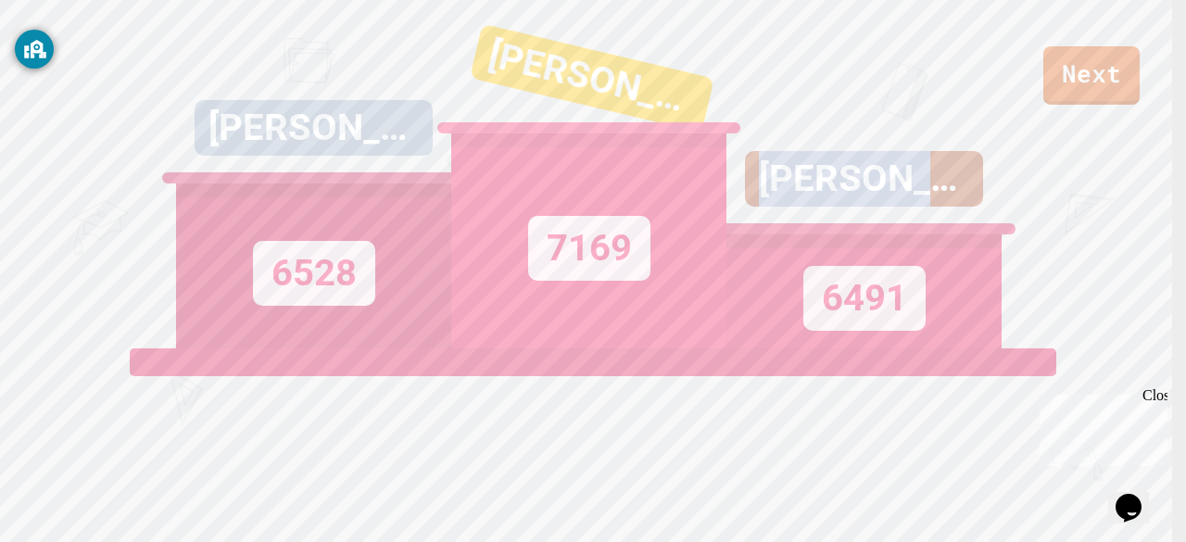
click at [934, 207] on div "[PERSON_NAME]" at bounding box center [864, 179] width 238 height 56
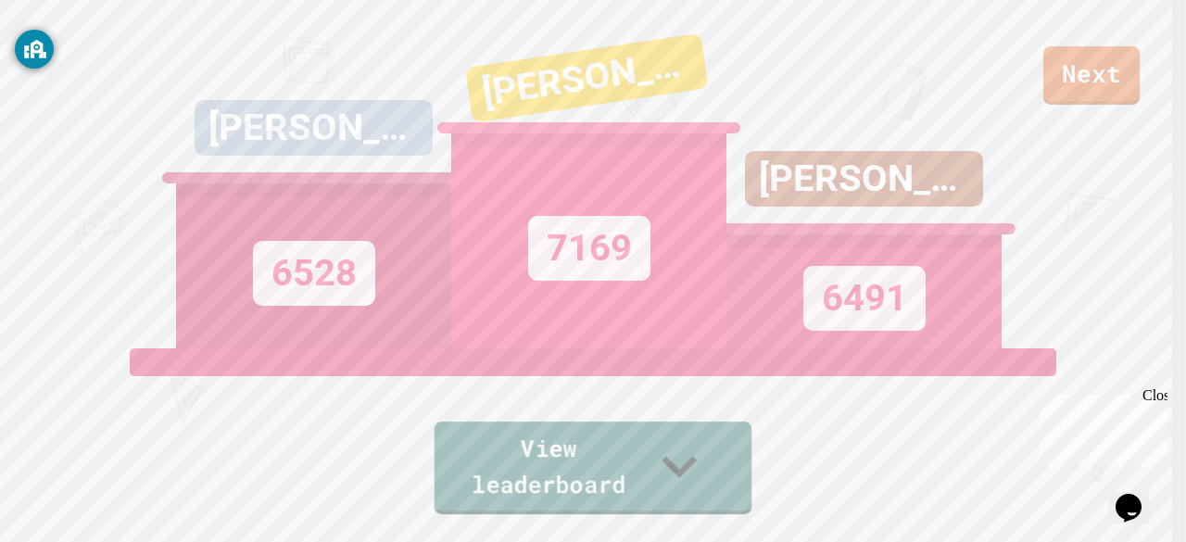
click at [462, 466] on link "View leaderboard" at bounding box center [594, 468] width 318 height 93
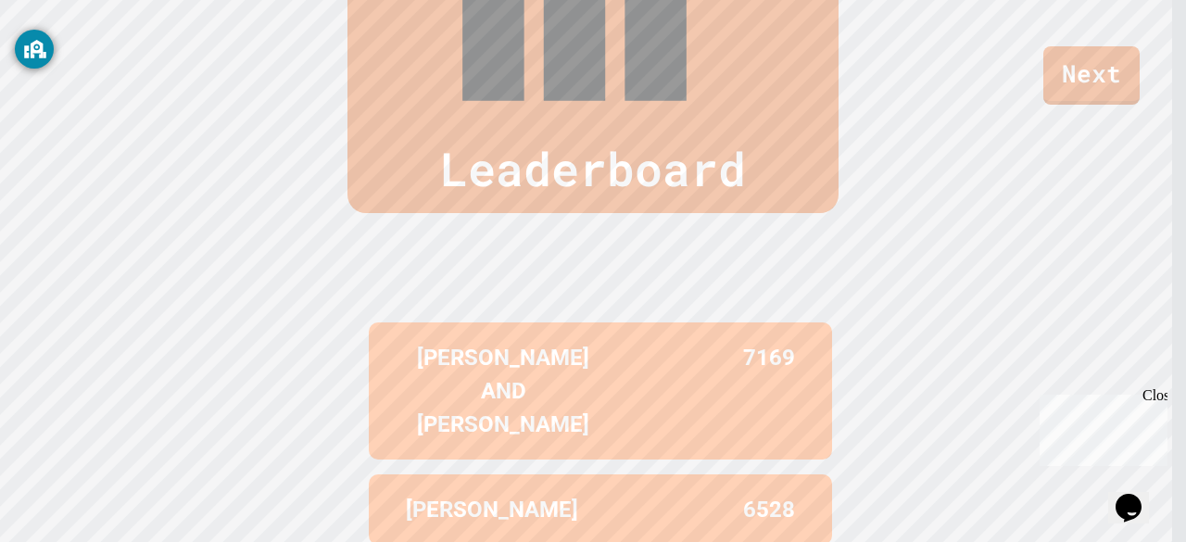
scroll to position [753, 0]
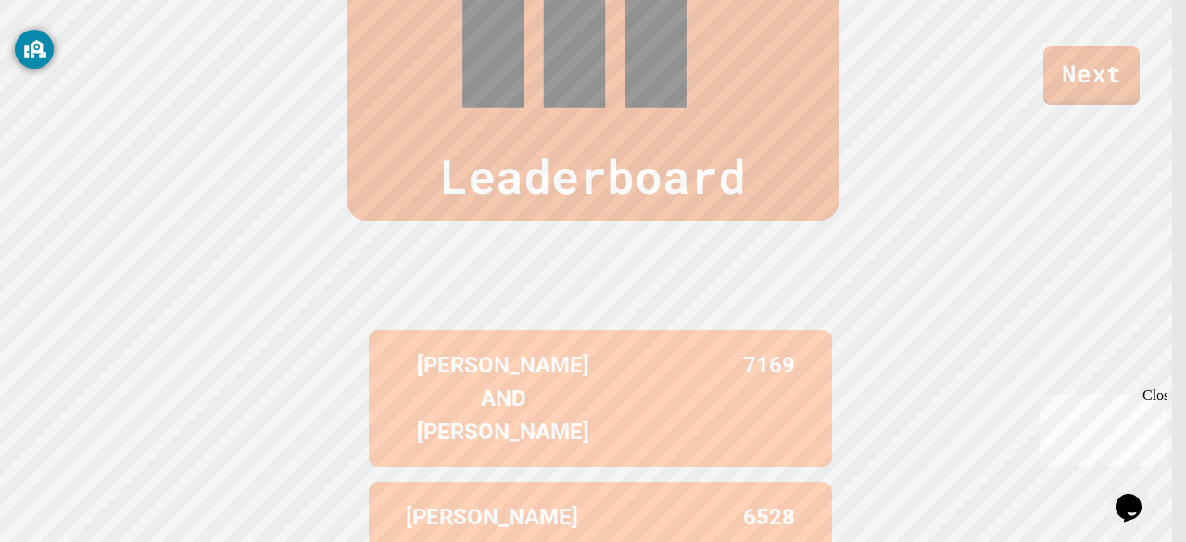
drag, startPoint x: 462, startPoint y: 466, endPoint x: 914, endPoint y: 385, distance: 459.6
click at [914, 385] on div "Leaderboard [PERSON_NAME] AND [PERSON_NAME] 7169 [PERSON_NAME] 6528 [PERSON_NAM…" at bounding box center [593, 340] width 1186 height 1100
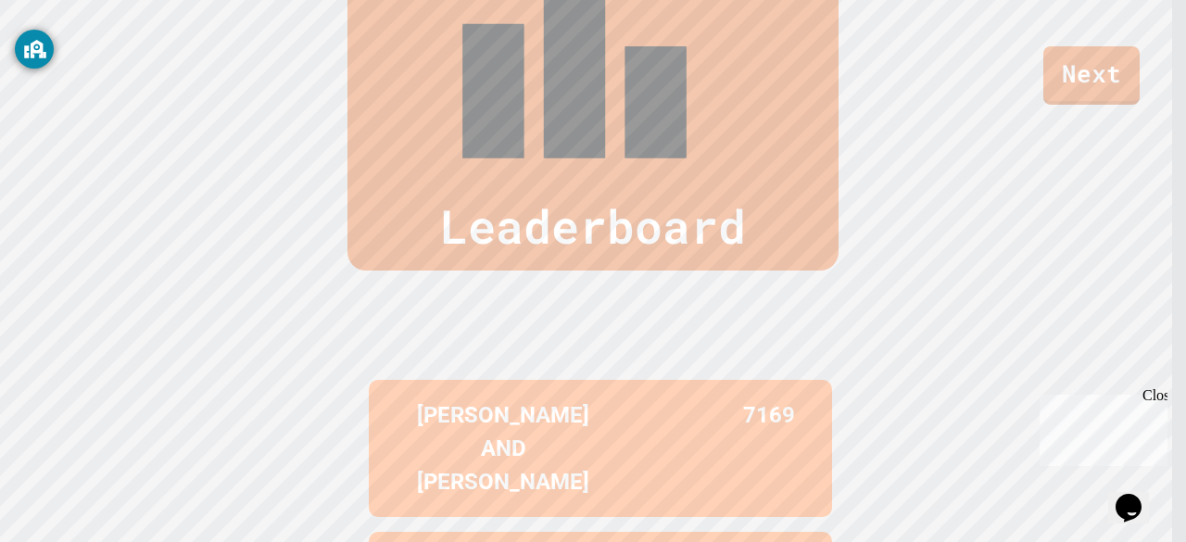
scroll to position [693, 0]
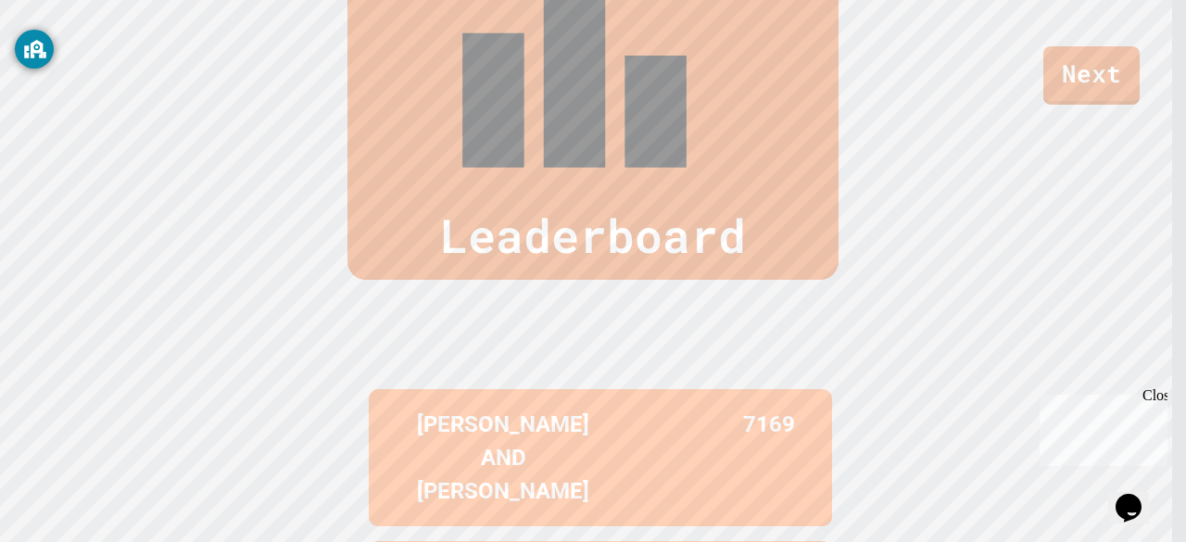
click at [1120, 92] on link "Next" at bounding box center [1092, 75] width 96 height 58
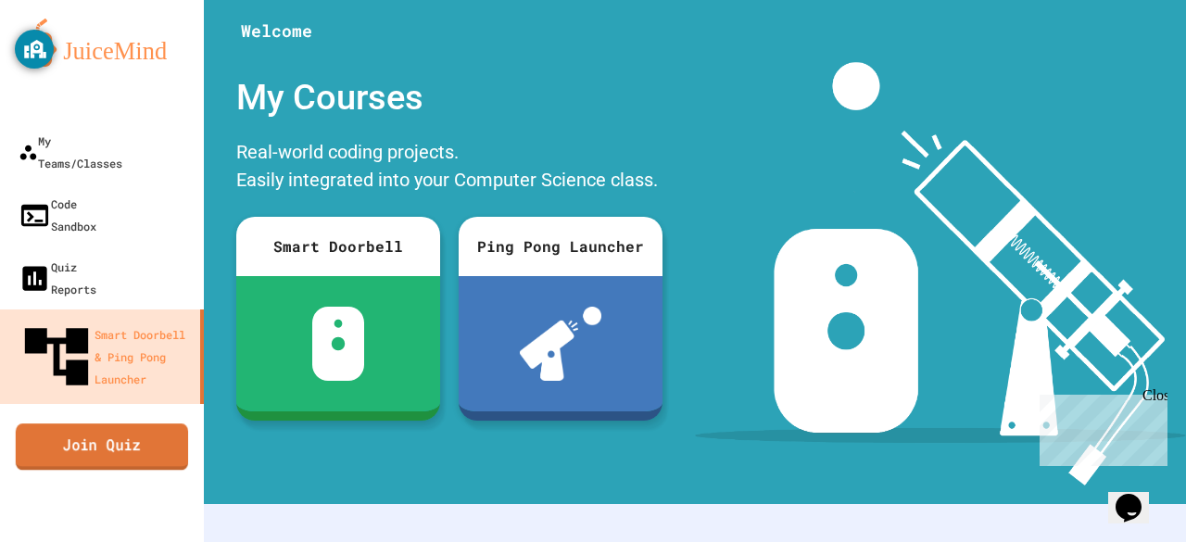
click at [163, 424] on link "Join Quiz" at bounding box center [102, 447] width 172 height 46
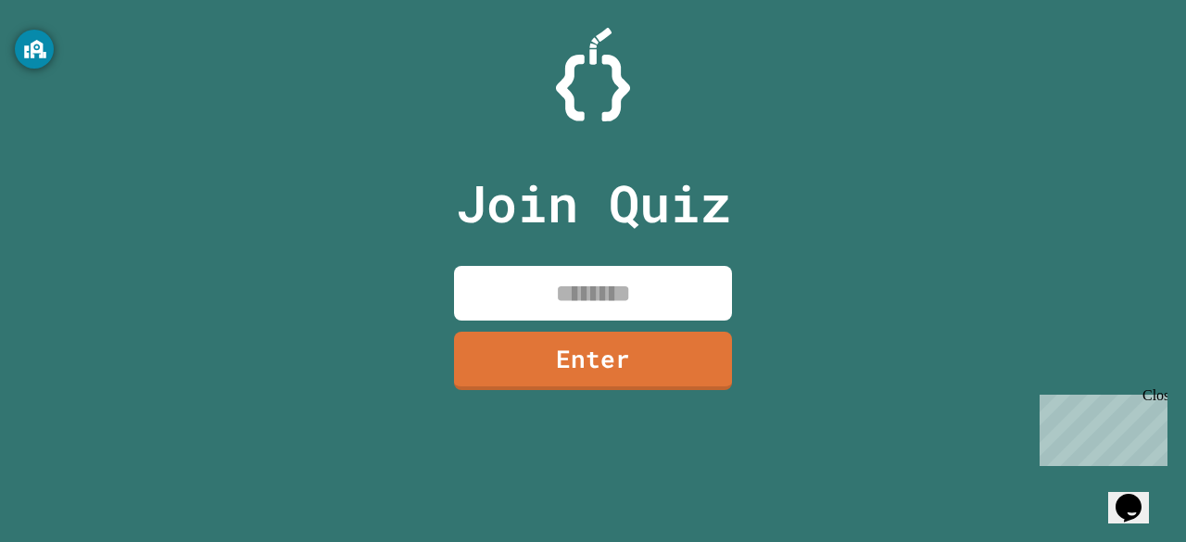
click at [552, 268] on input at bounding box center [593, 293] width 278 height 55
type input "********"
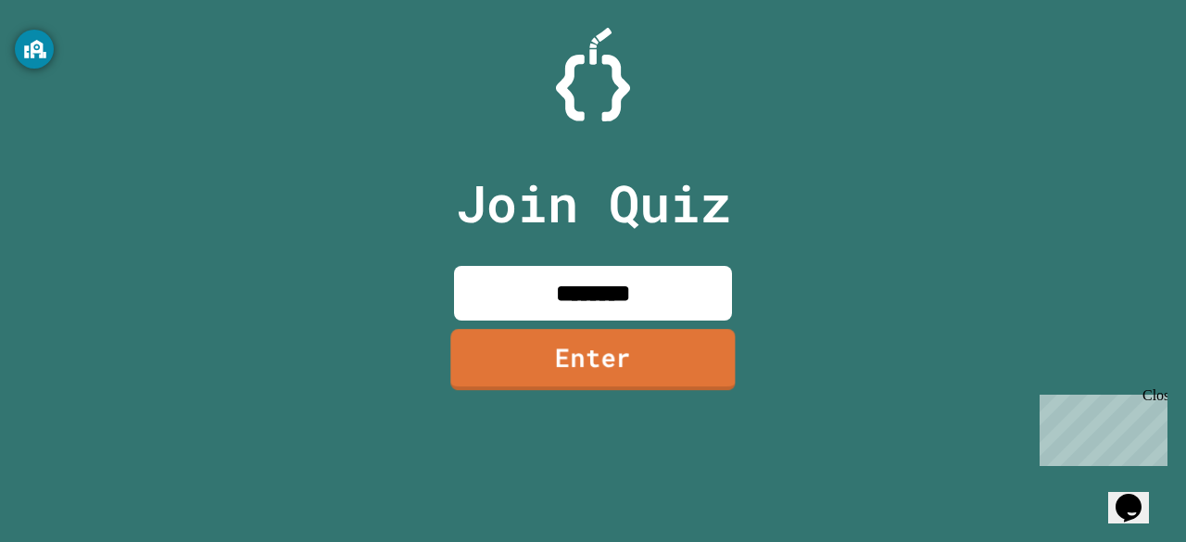
click at [631, 375] on link "Enter" at bounding box center [592, 359] width 285 height 61
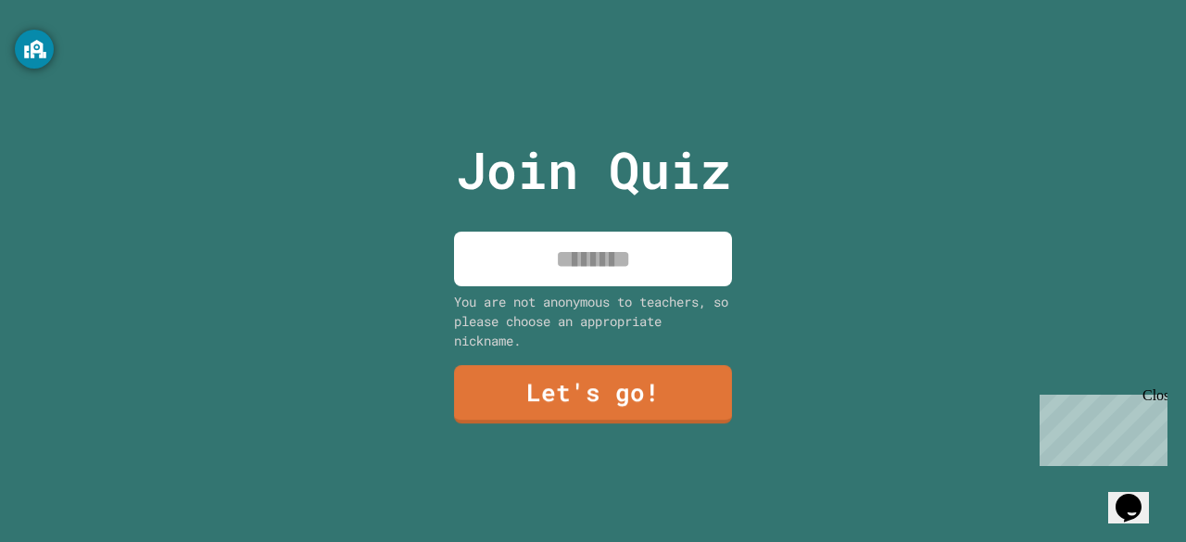
click at [543, 269] on input at bounding box center [593, 259] width 278 height 55
type input "*"
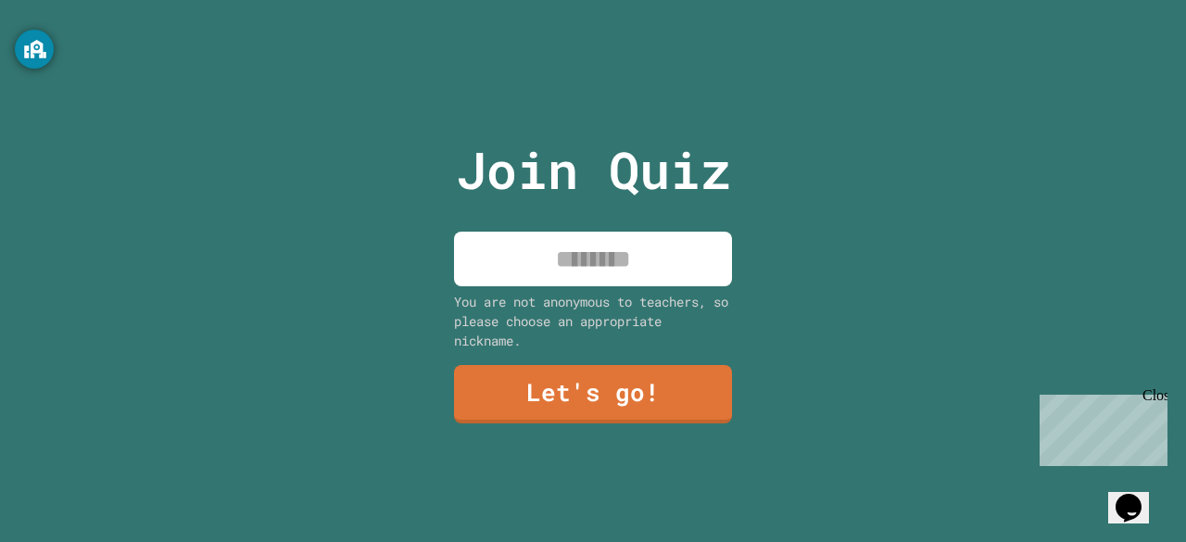
type input "*"
type input "****"
click at [650, 368] on link "Let's go!" at bounding box center [593, 392] width 274 height 61
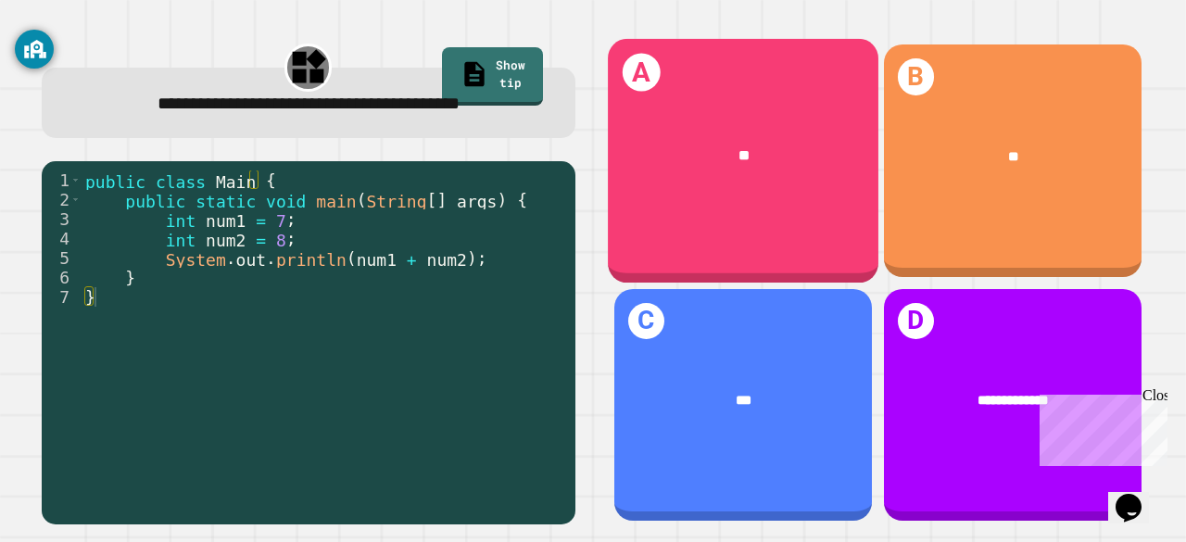
click at [789, 195] on div "A **" at bounding box center [743, 161] width 271 height 244
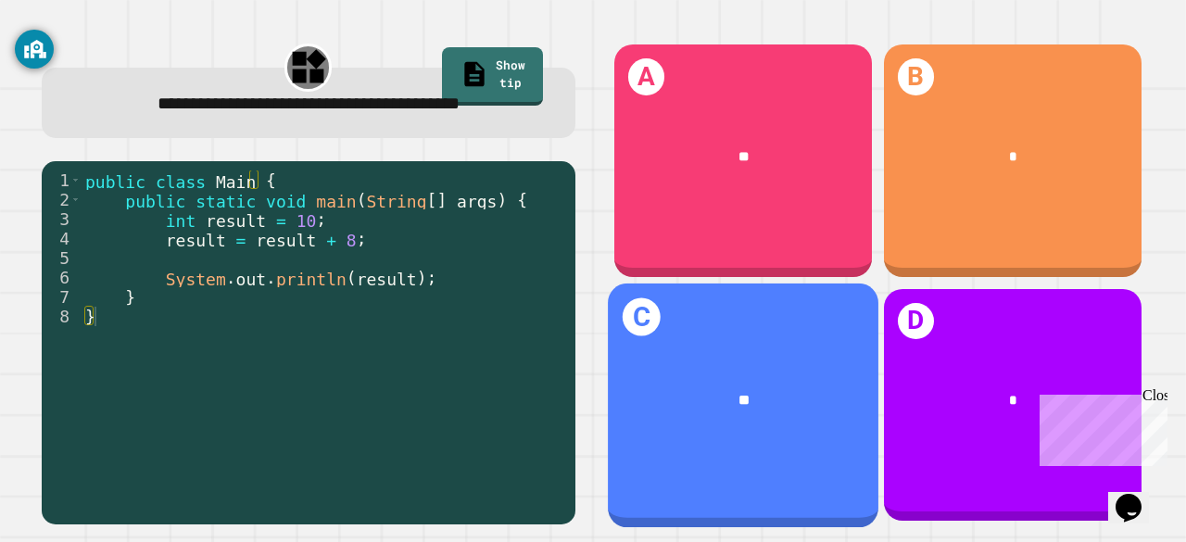
click at [675, 336] on div "C **" at bounding box center [743, 405] width 271 height 244
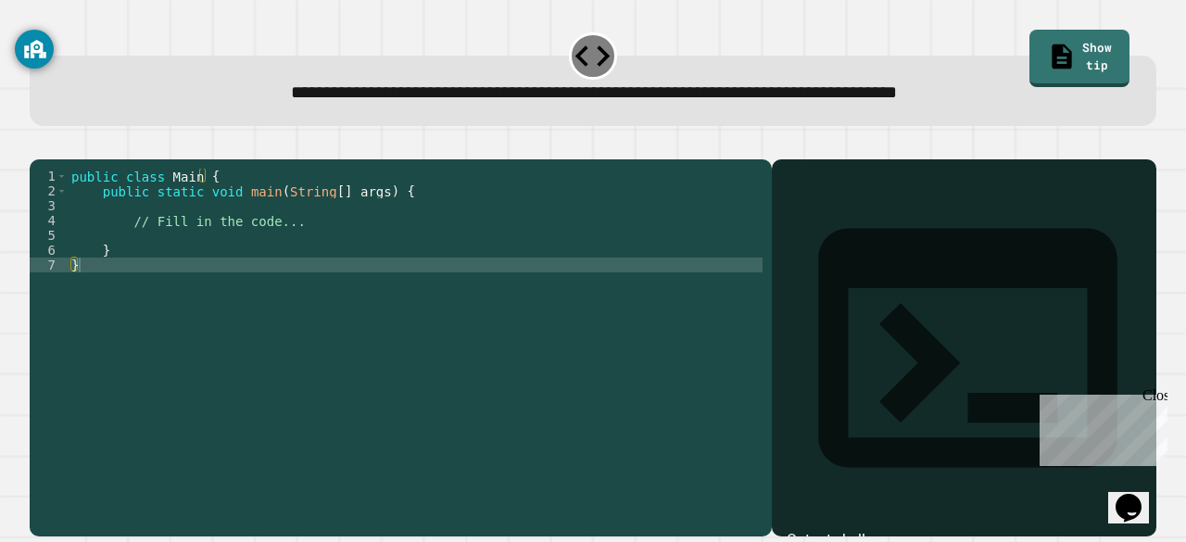
click at [368, 233] on div "public class Main { public static void main ( String [ ] args ) { // Fill in th…" at bounding box center [415, 324] width 695 height 311
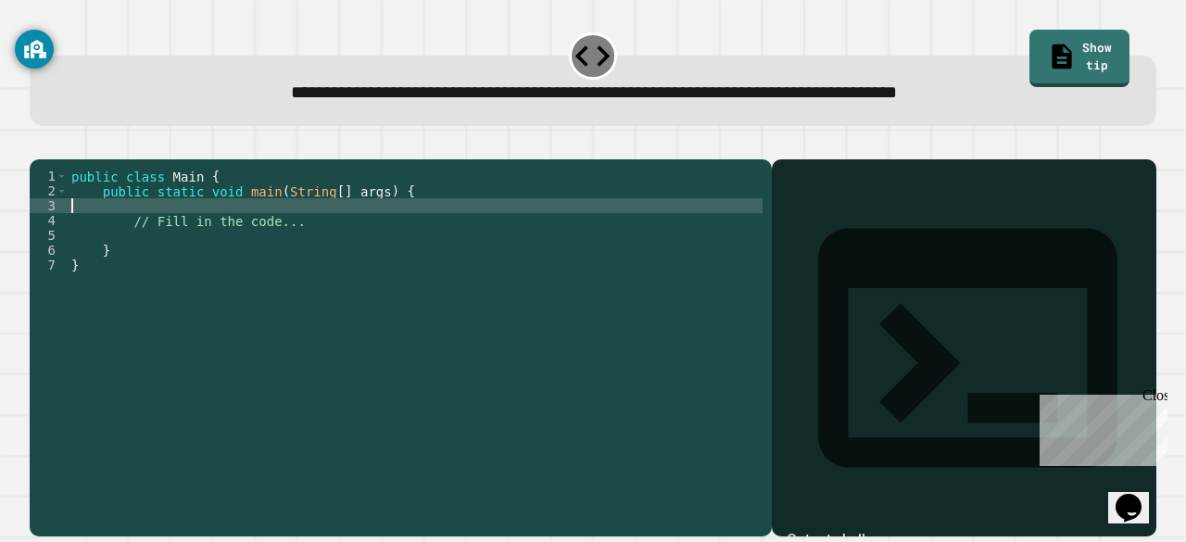
click at [239, 255] on div "public class Main { public static void main ( String [ ] args ) { // Fill in th…" at bounding box center [415, 324] width 695 height 311
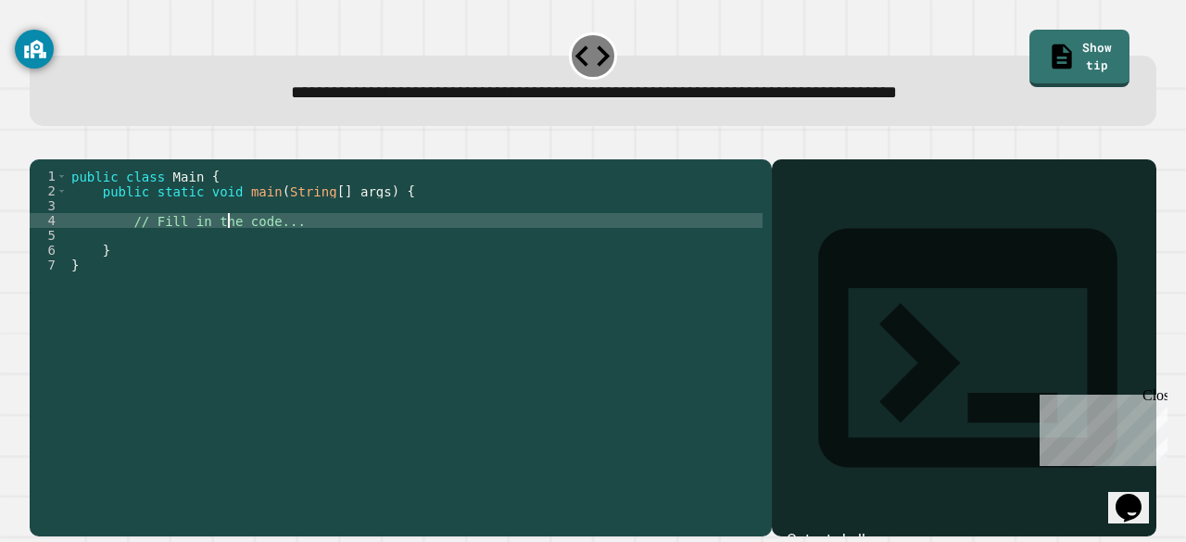
click at [230, 240] on div "public class Main { public static void main ( String [ ] args ) { // Fill in th…" at bounding box center [415, 324] width 695 height 311
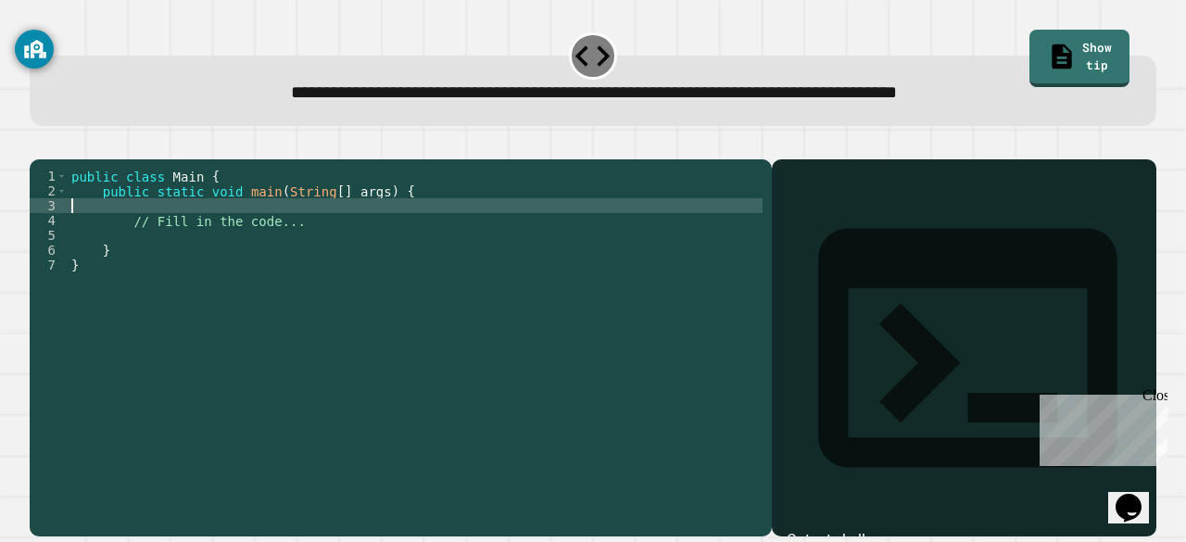
click at [222, 226] on div "public class Main { public static void main ( String [ ] args ) { // Fill in th…" at bounding box center [415, 324] width 695 height 311
click at [39, 145] on button "button" at bounding box center [39, 145] width 0 height 0
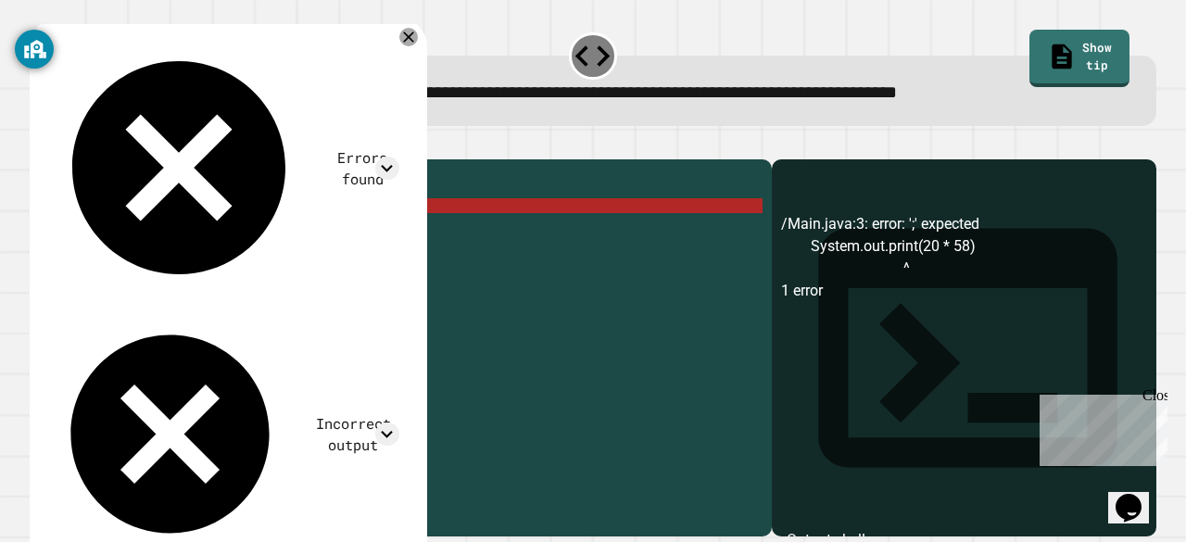
click at [318, 227] on div "public class Main { public static void main ( String [ ] args ) { System . out …" at bounding box center [415, 324] width 695 height 311
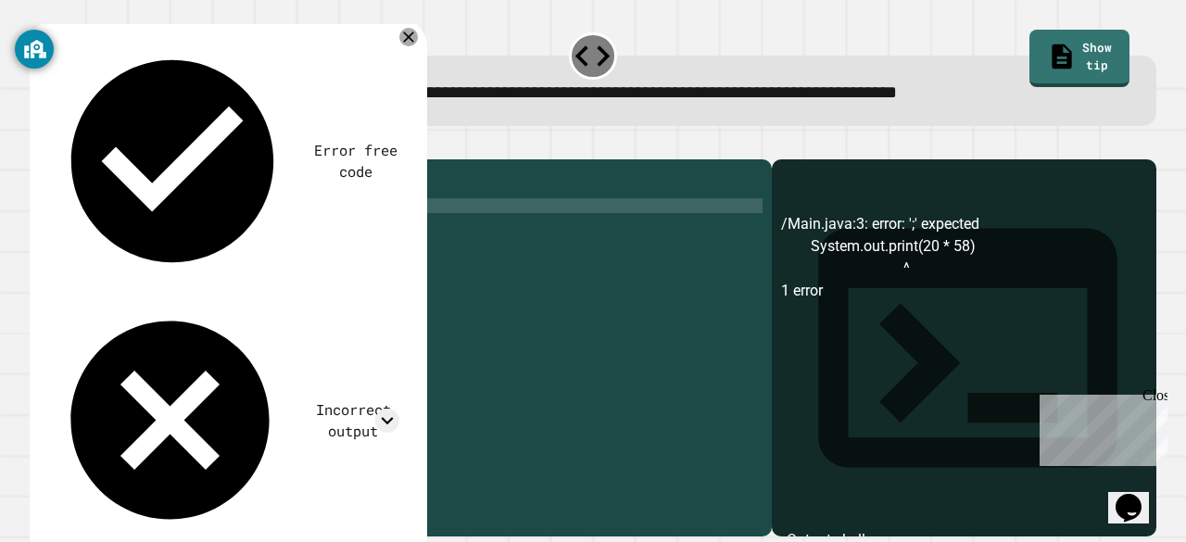
type textarea "**********"
click at [43, 158] on div "You are currently logged in as [EMAIL_ADDRESS][DOMAIN_NAME] Information on this…" at bounding box center [34, 109] width 39 height 189
click at [54, 158] on icon "button" at bounding box center [51, 155] width 10 height 13
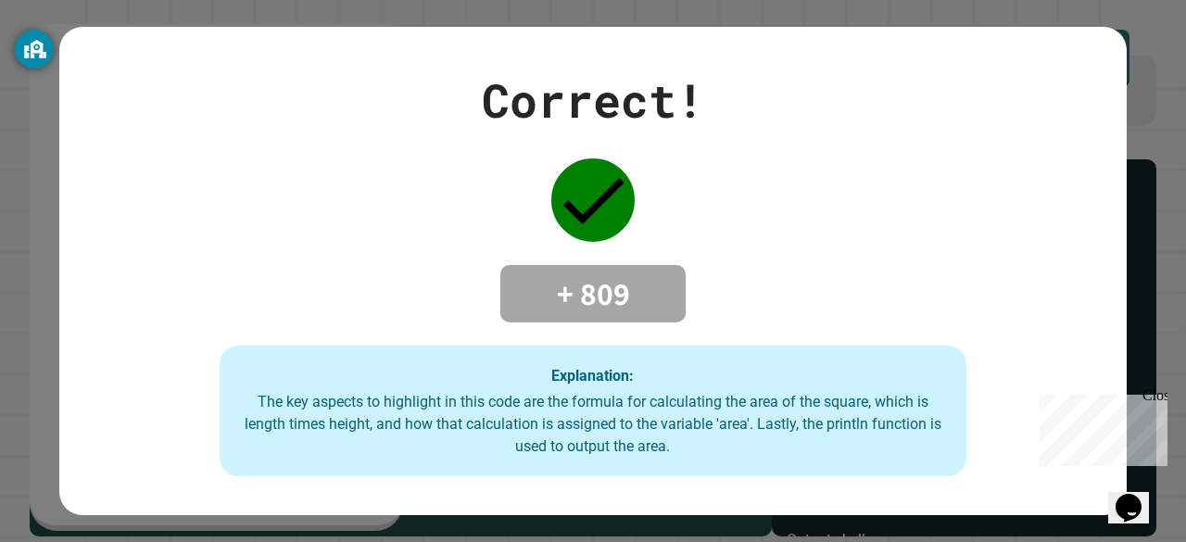
click at [495, 244] on div "Correct! + 809 Explanation: The key aspects to highlight in this code are the f…" at bounding box center [593, 271] width 1068 height 411
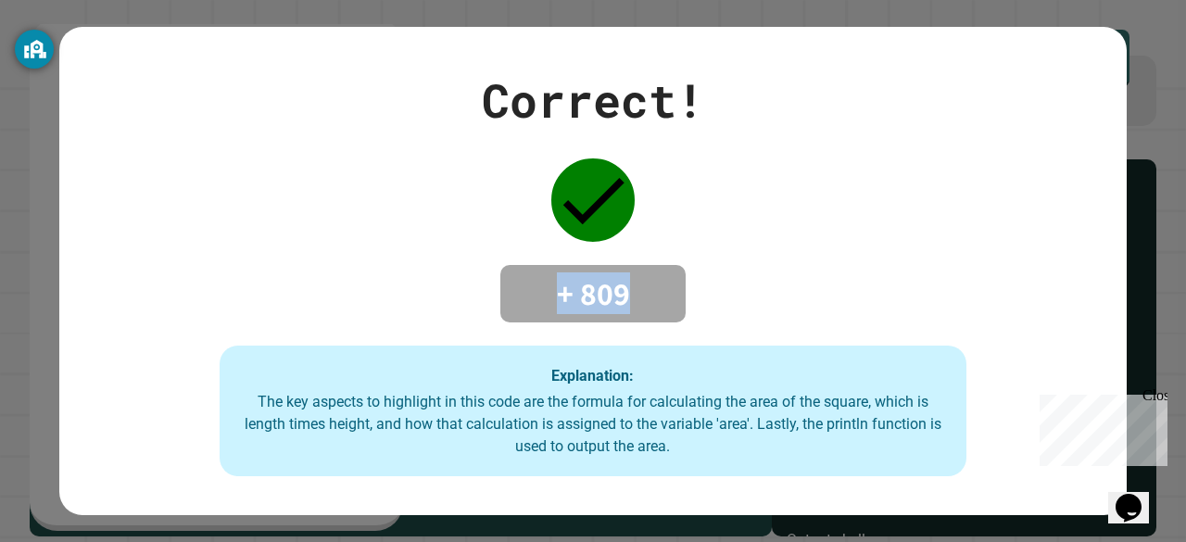
click at [495, 244] on div "Correct! + 809 Explanation: The key aspects to highlight in this code are the f…" at bounding box center [593, 271] width 1068 height 411
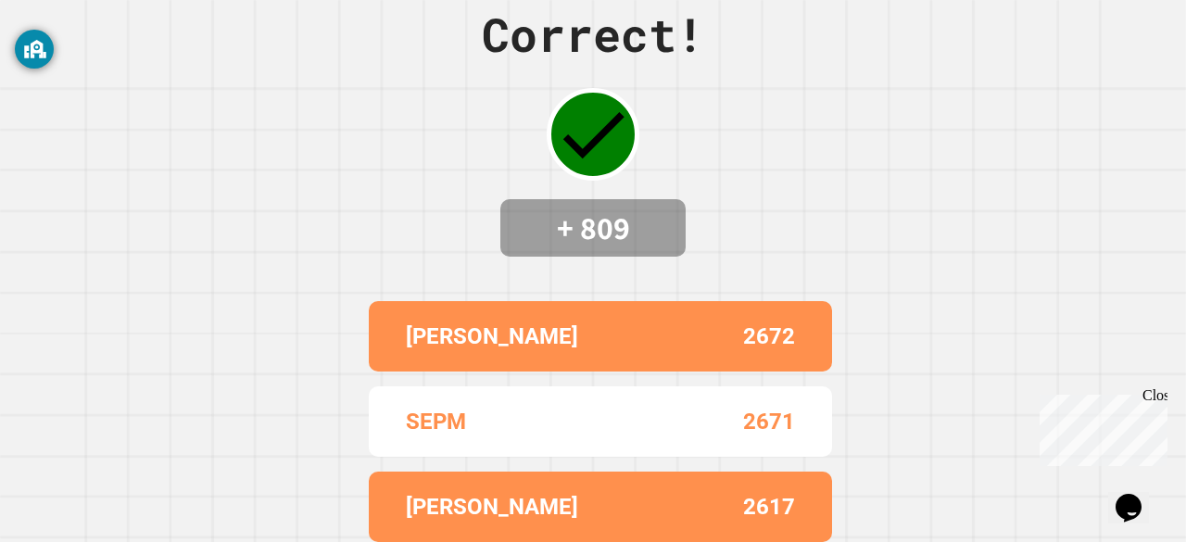
scroll to position [0, 0]
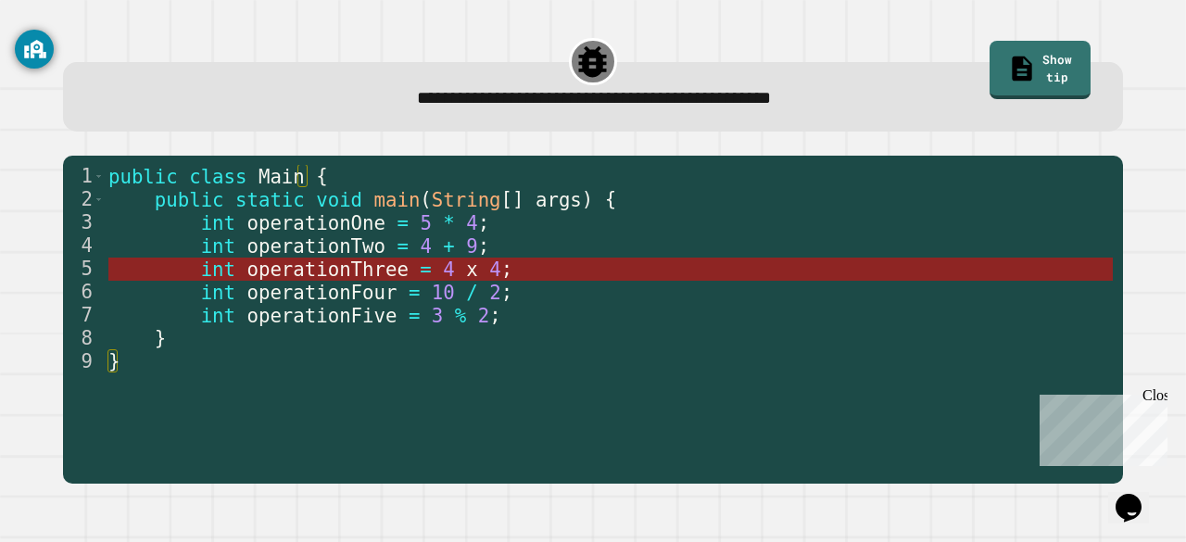
click at [362, 266] on span "operationThree" at bounding box center [327, 269] width 161 height 22
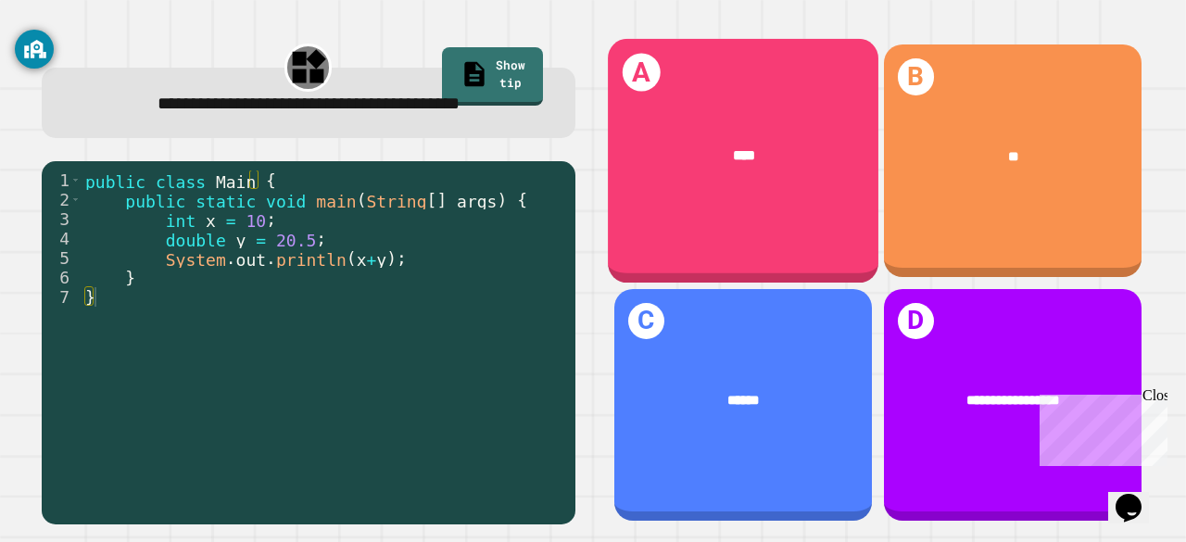
click at [794, 210] on div "A ****" at bounding box center [743, 161] width 271 height 244
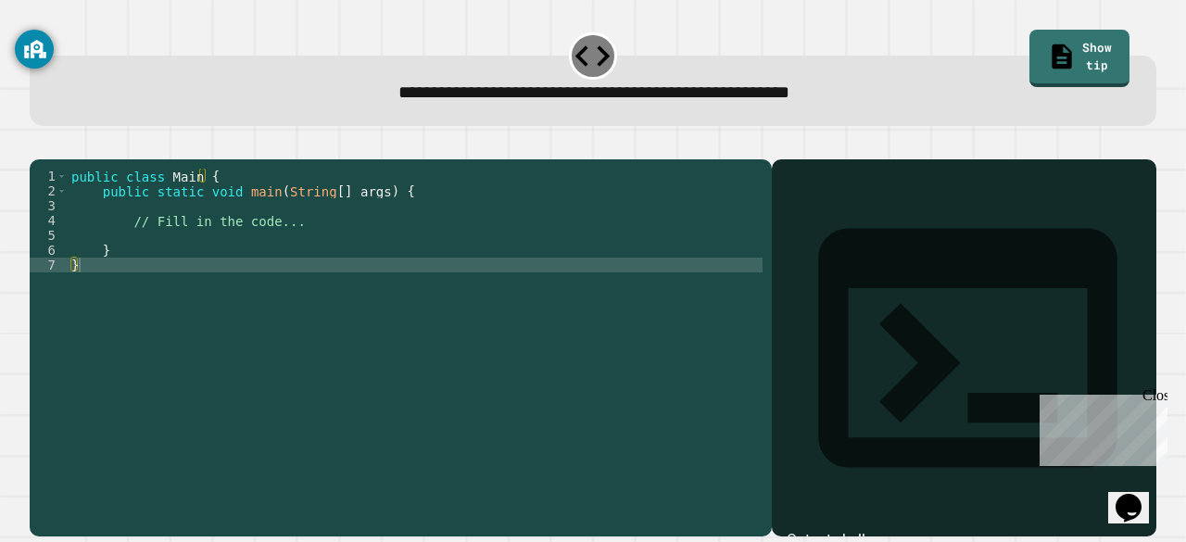
click at [491, 244] on div "public class Main { public static void main ( String [ ] args ) { // Fill in th…" at bounding box center [415, 324] width 695 height 311
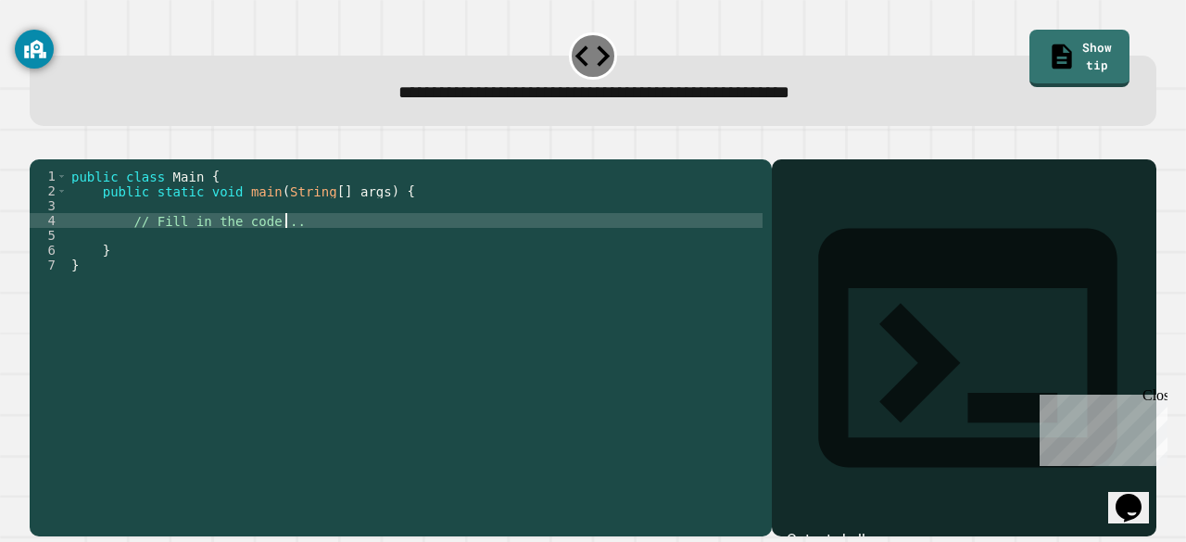
type textarea "**********"
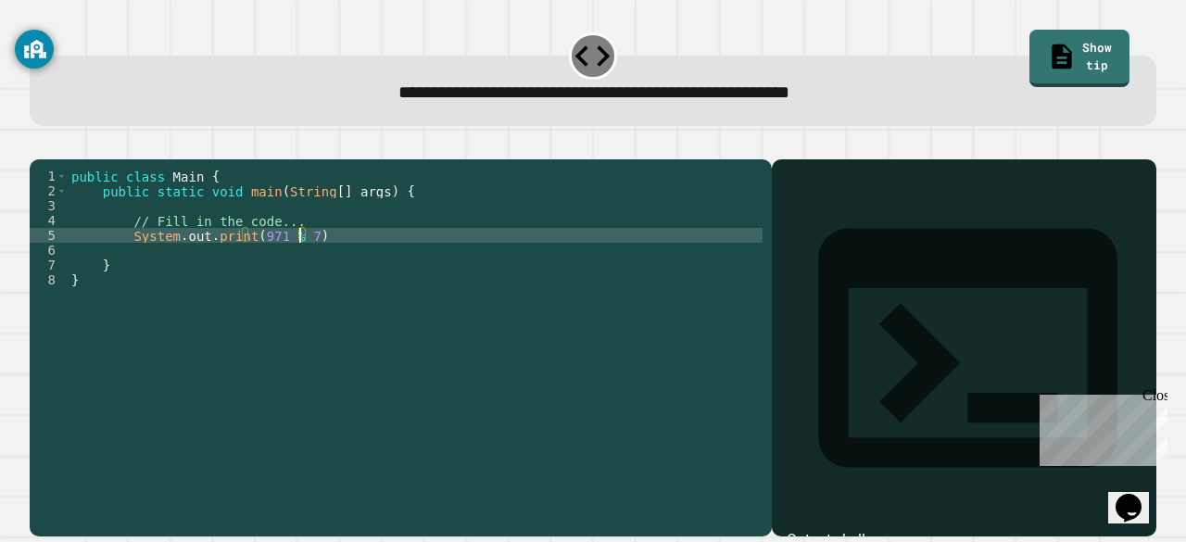
scroll to position [0, 16]
type textarea "**********"
click at [41, 157] on div "You are currently logged in as [EMAIL_ADDRESS][DOMAIN_NAME] Information on this…" at bounding box center [34, 109] width 39 height 189
click at [39, 145] on icon "button" at bounding box center [39, 145] width 0 height 0
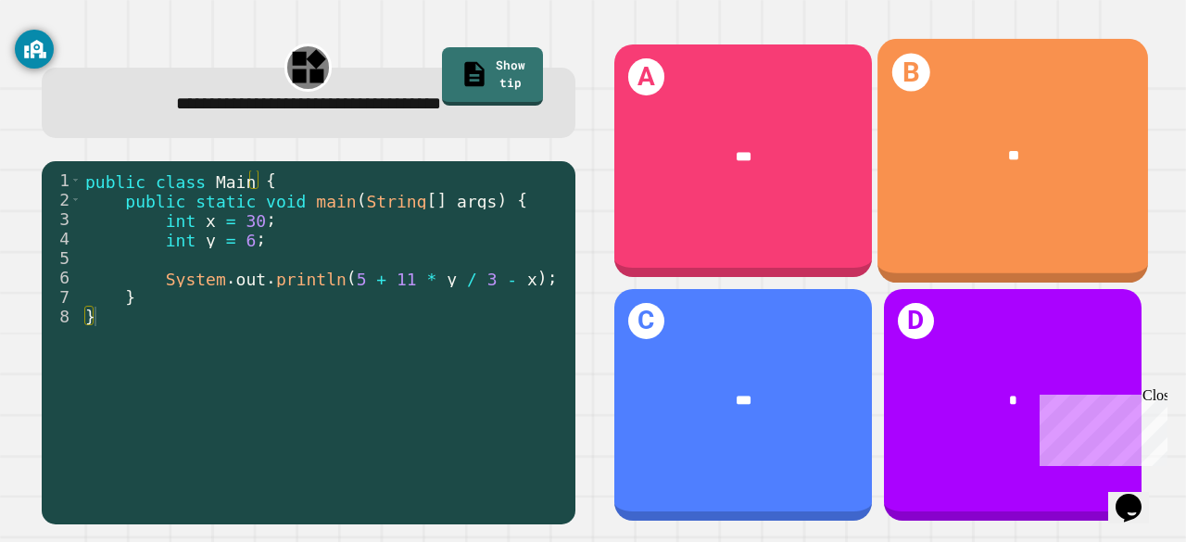
click at [927, 92] on div "B **" at bounding box center [1013, 161] width 271 height 244
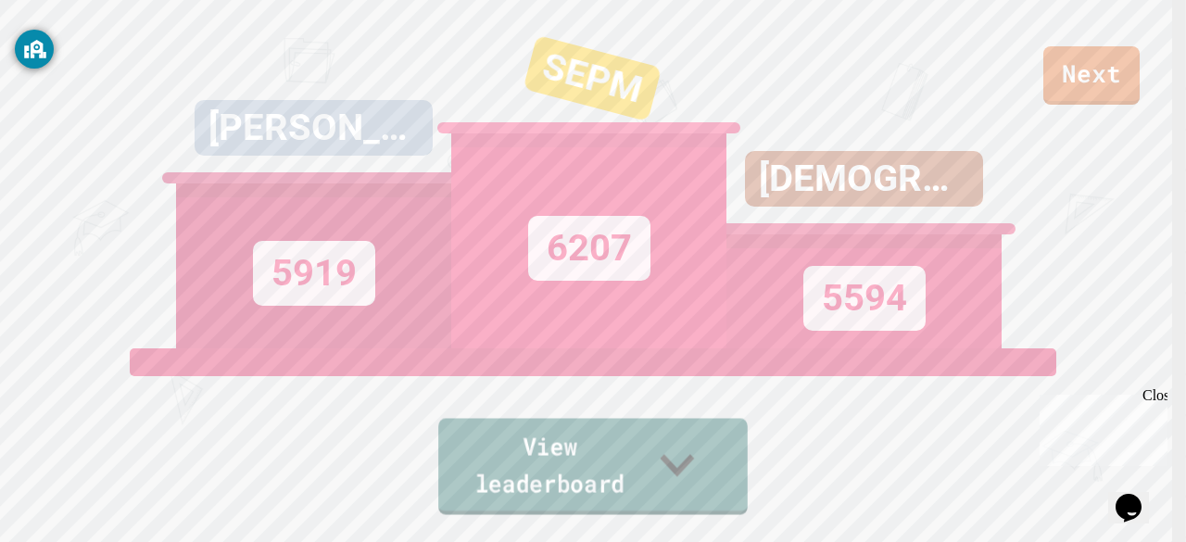
click at [680, 488] on link "View leaderboard" at bounding box center [593, 467] width 310 height 96
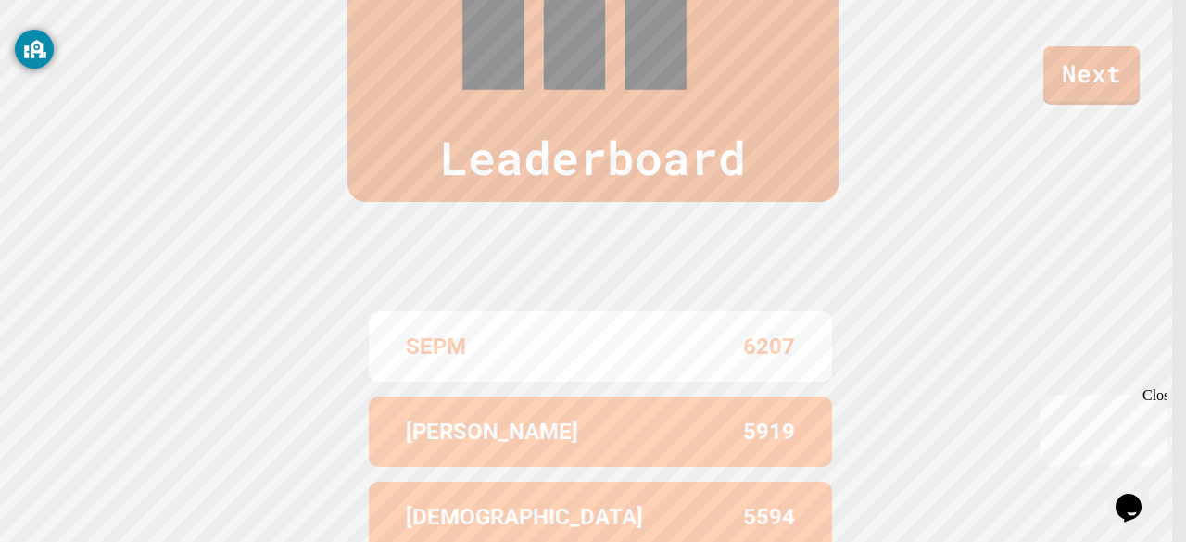
scroll to position [771, 0]
click at [1099, 85] on link "Next" at bounding box center [1092, 75] width 96 height 58
